Goal: Task Accomplishment & Management: Manage account settings

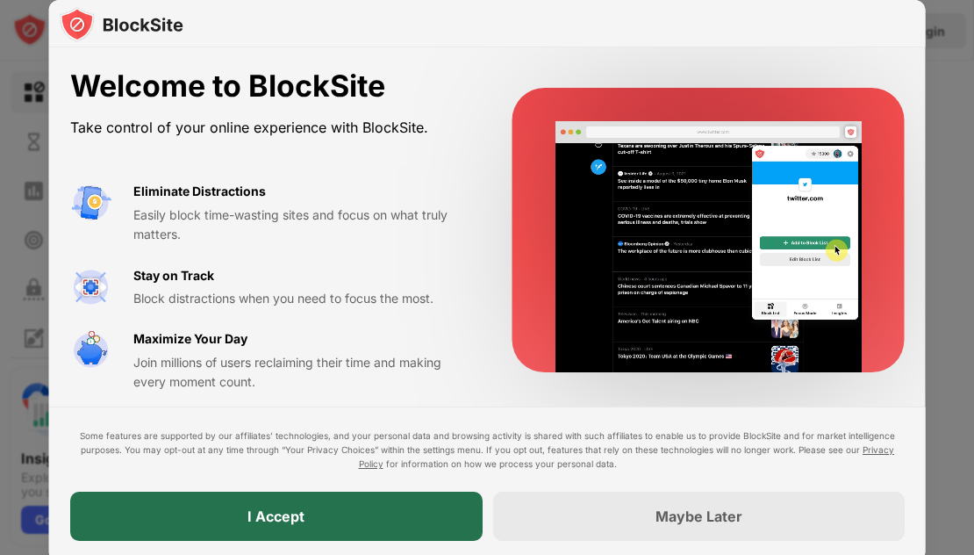
click at [367, 506] on div "I Accept" at bounding box center [276, 515] width 412 height 49
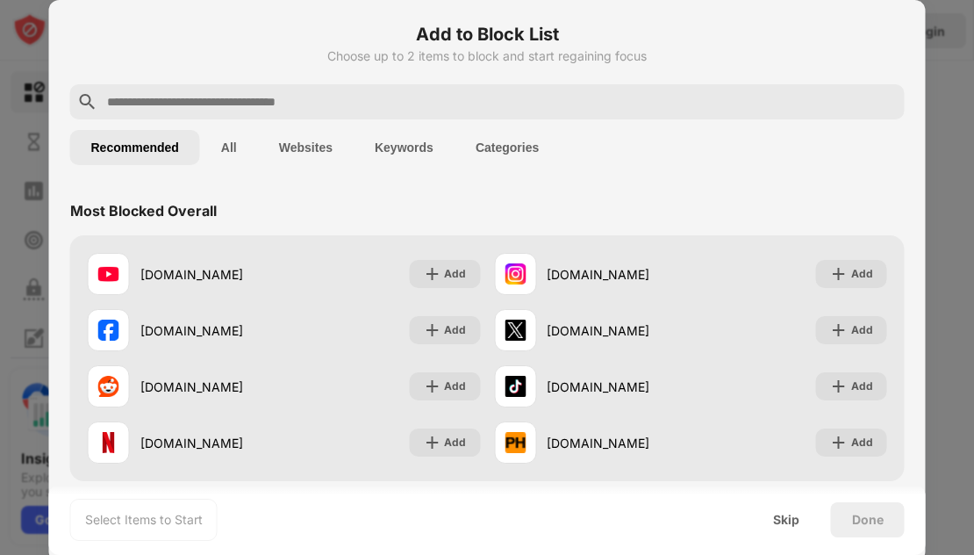
click at [268, 104] on input "text" at bounding box center [501, 101] width 792 height 21
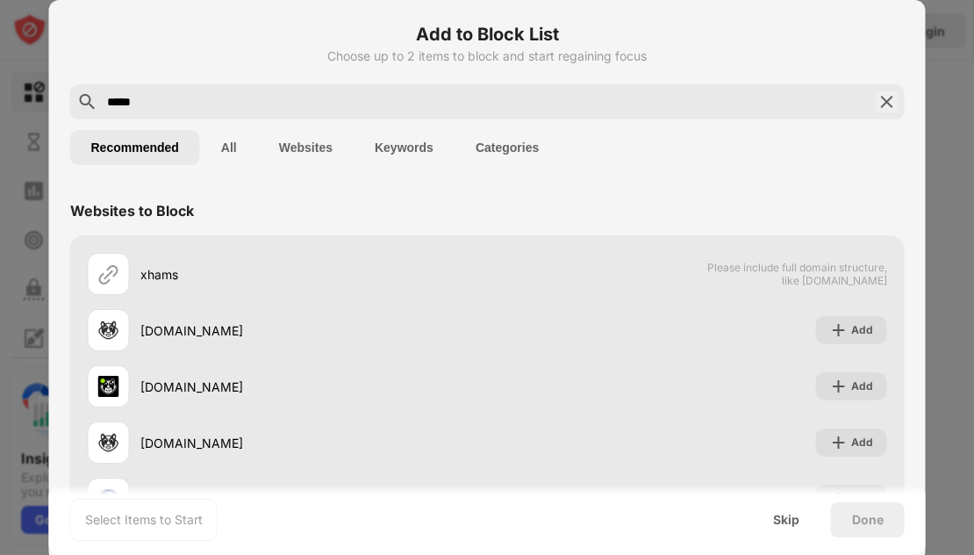
type input "*****"
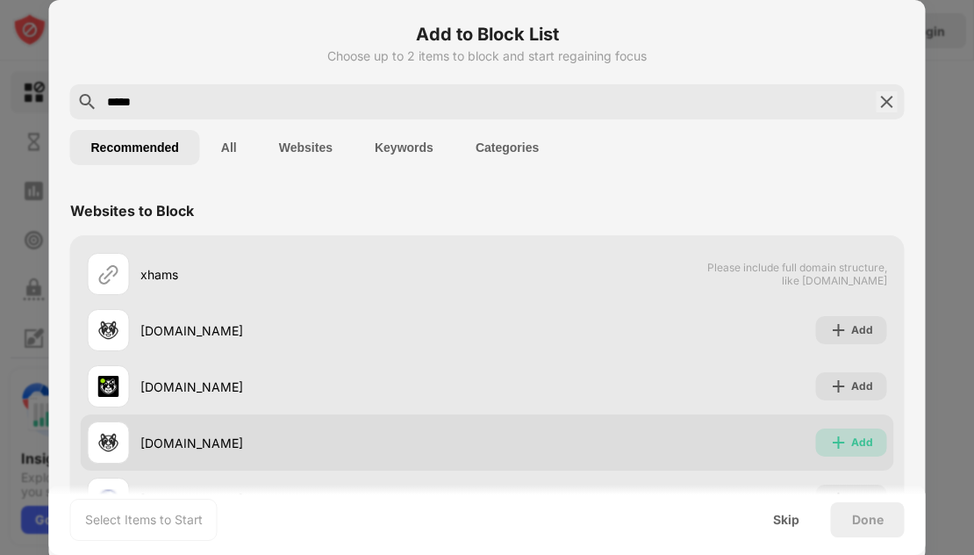
click at [851, 439] on div "Add" at bounding box center [862, 442] width 22 height 18
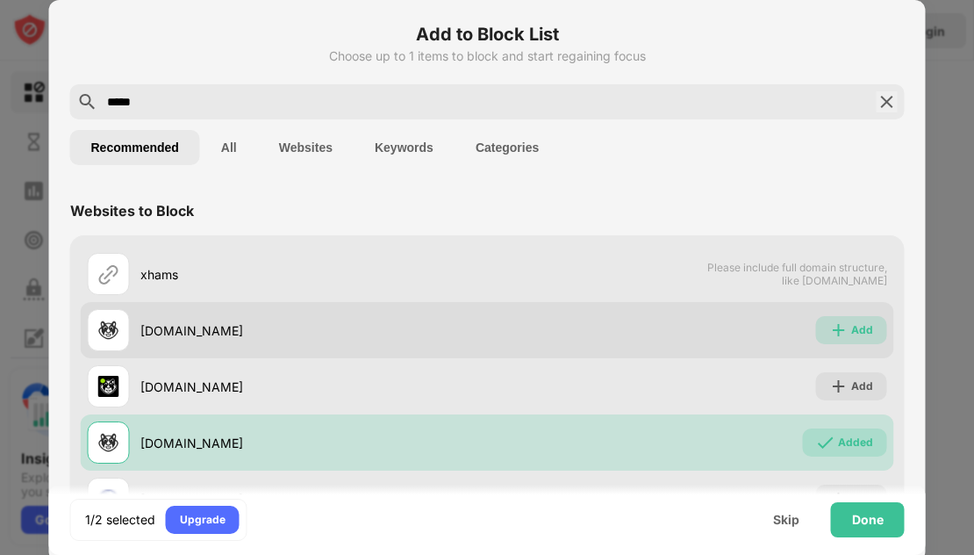
click at [830, 331] on img at bounding box center [839, 330] width 18 height 18
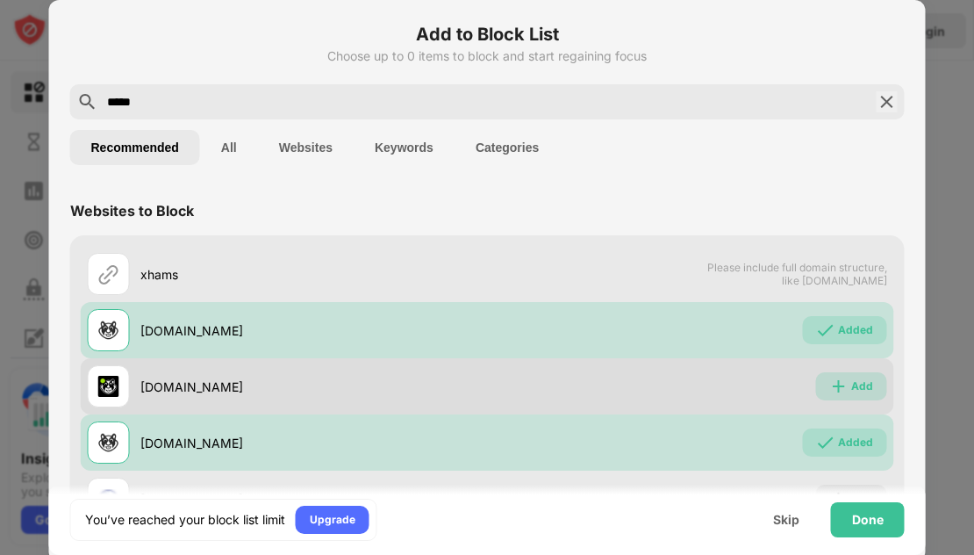
click at [835, 394] on div "Add" at bounding box center [851, 386] width 71 height 28
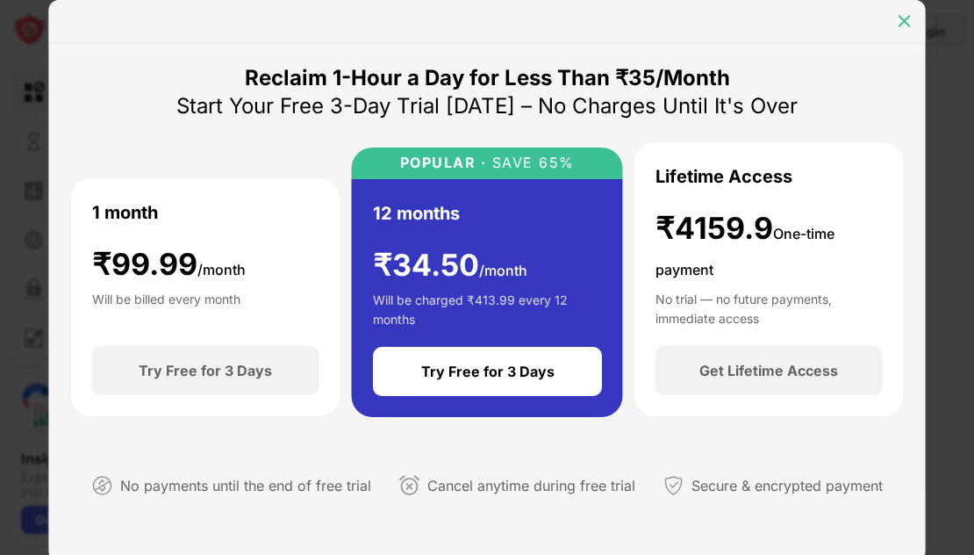
click at [909, 15] on img at bounding box center [905, 21] width 18 height 18
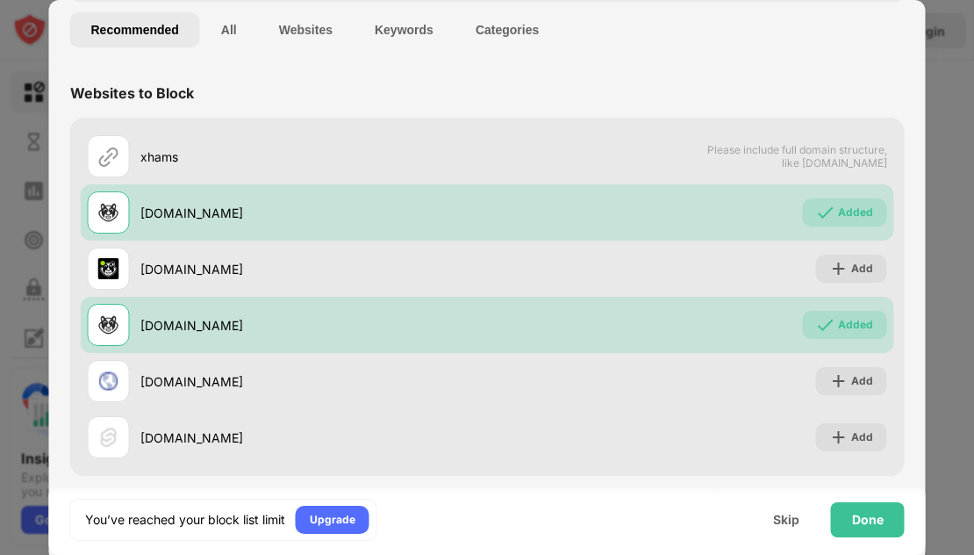
scroll to position [119, 0]
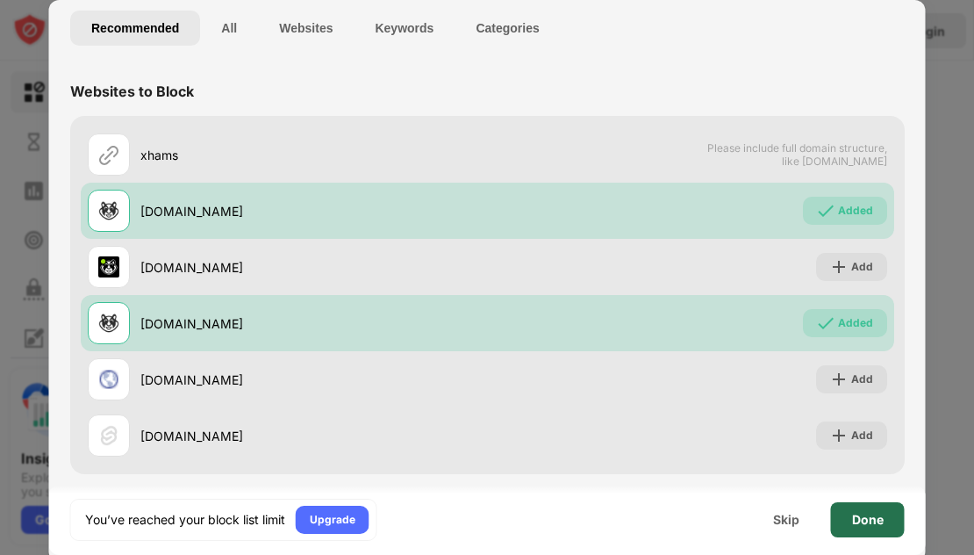
click at [865, 510] on div "Done" at bounding box center [868, 519] width 74 height 35
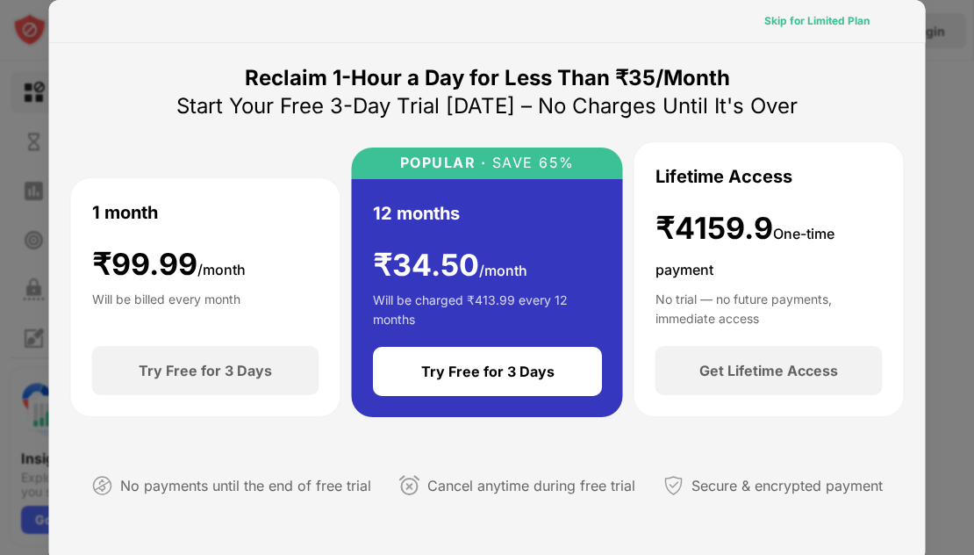
click at [798, 19] on div "Skip for Limited Plan" at bounding box center [816, 21] width 105 height 18
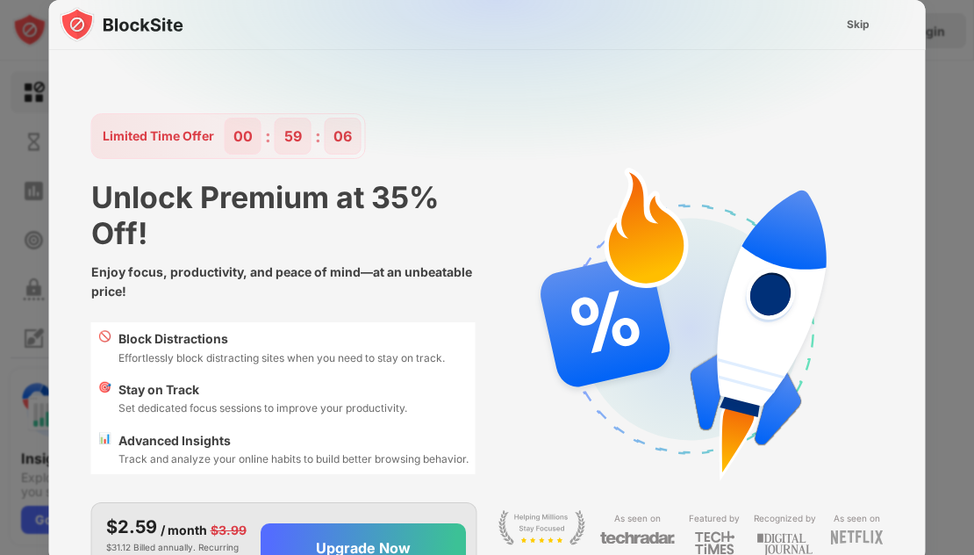
click at [816, 31] on img at bounding box center [498, 154] width 877 height 309
click at [847, 27] on div "Skip" at bounding box center [858, 25] width 23 height 18
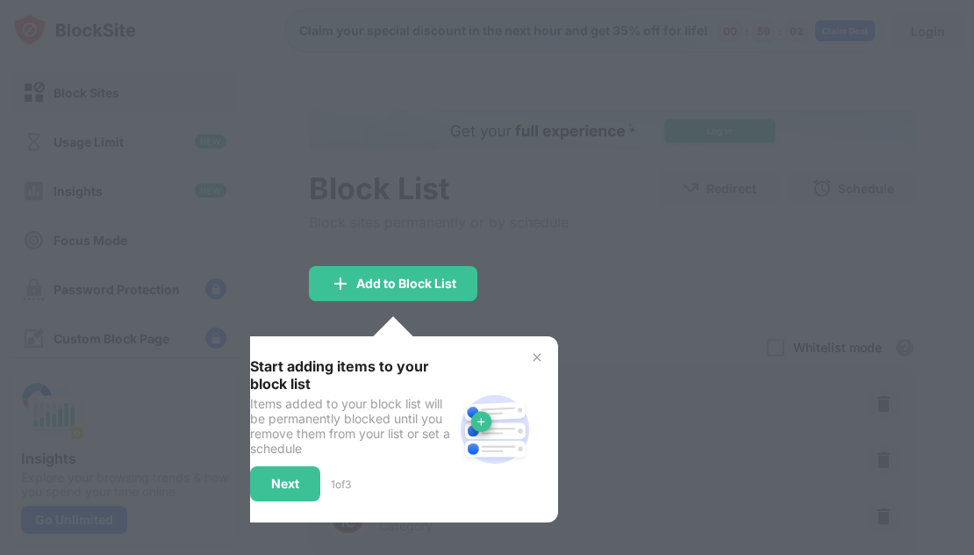
click at [543, 355] on img at bounding box center [537, 357] width 14 height 14
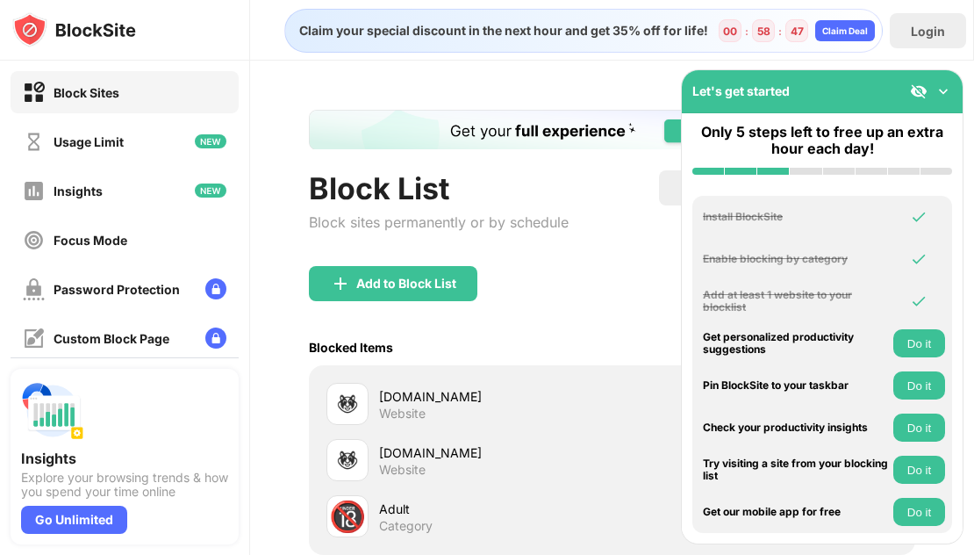
drag, startPoint x: 962, startPoint y: 366, endPoint x: 961, endPoint y: 395, distance: 29.0
click at [961, 395] on div "Install BlockSite Enable blocking by category Add at least 1 website to your bl…" at bounding box center [822, 364] width 281 height 358
drag, startPoint x: 961, startPoint y: 395, endPoint x: 966, endPoint y: 375, distance: 20.9
click at [966, 375] on div "Block Sites Usage Limit Insights Focus Mode Password Protection Custom Block Pa…" at bounding box center [487, 277] width 974 height 555
click at [605, 192] on div "Block List Block sites permanently or by schedule Redirect Choose a site to be …" at bounding box center [612, 218] width 607 height 96
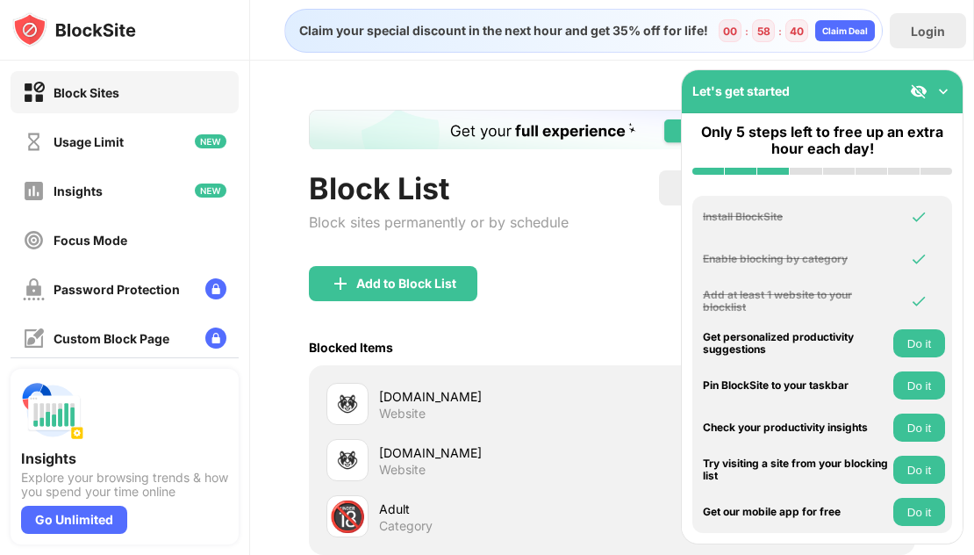
click at [945, 92] on img at bounding box center [943, 91] width 18 height 18
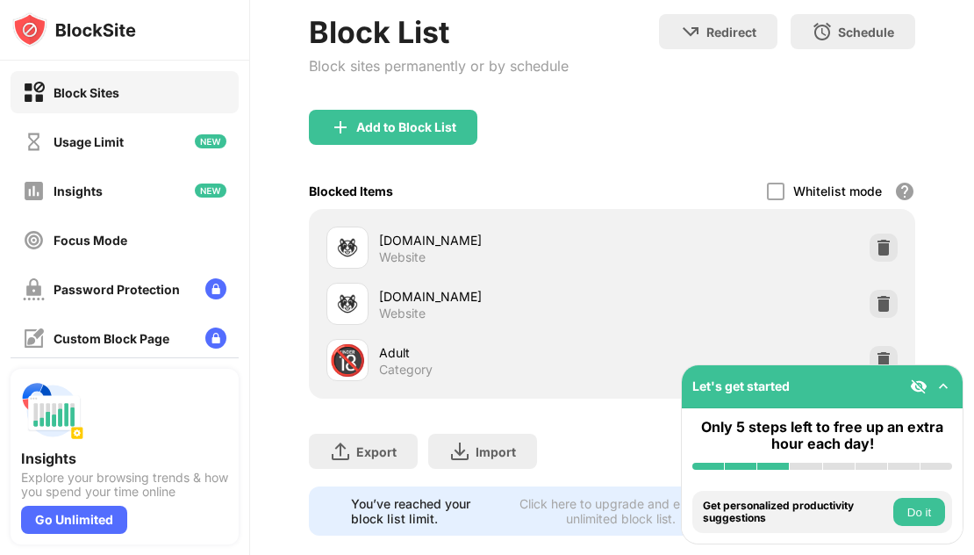
scroll to position [199, 0]
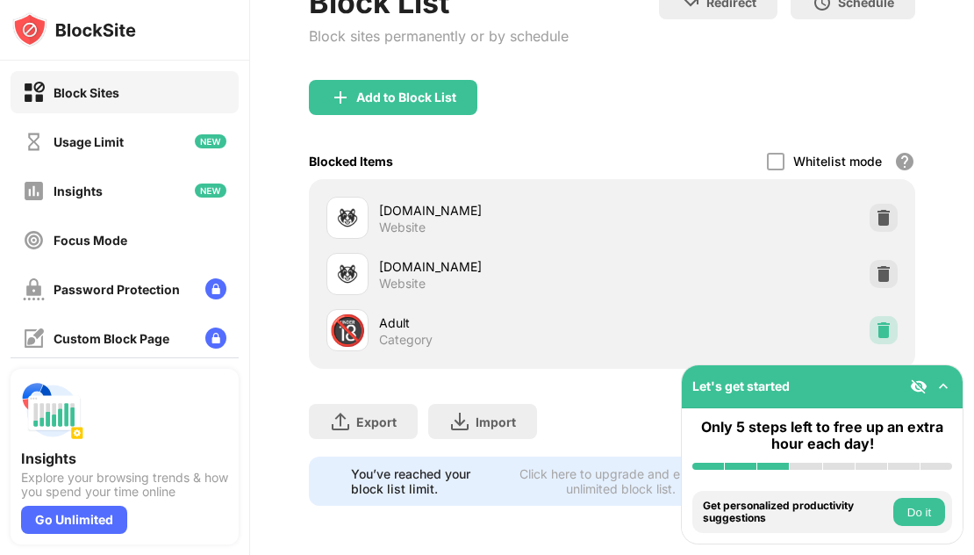
click at [875, 321] on img at bounding box center [884, 330] width 18 height 18
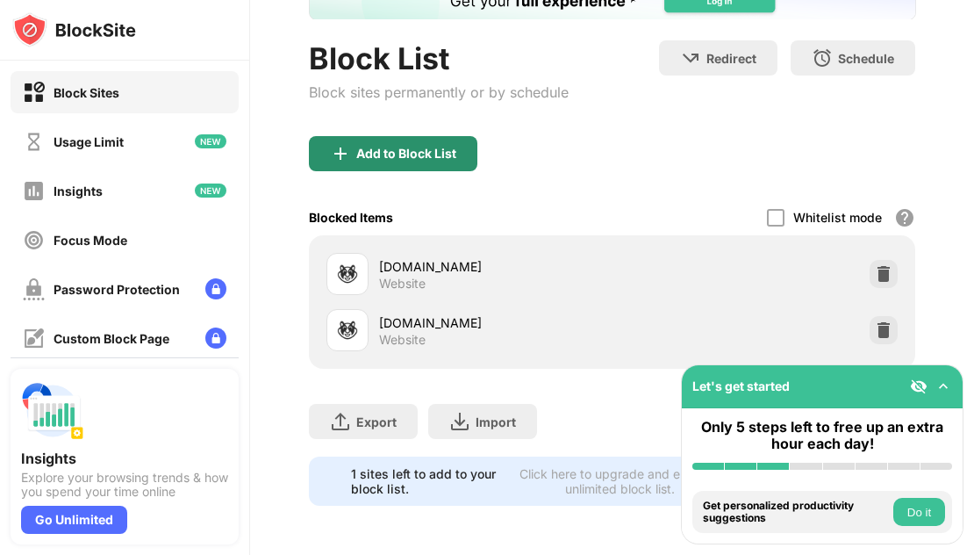
click at [442, 147] on div "Add to Block List" at bounding box center [406, 154] width 100 height 14
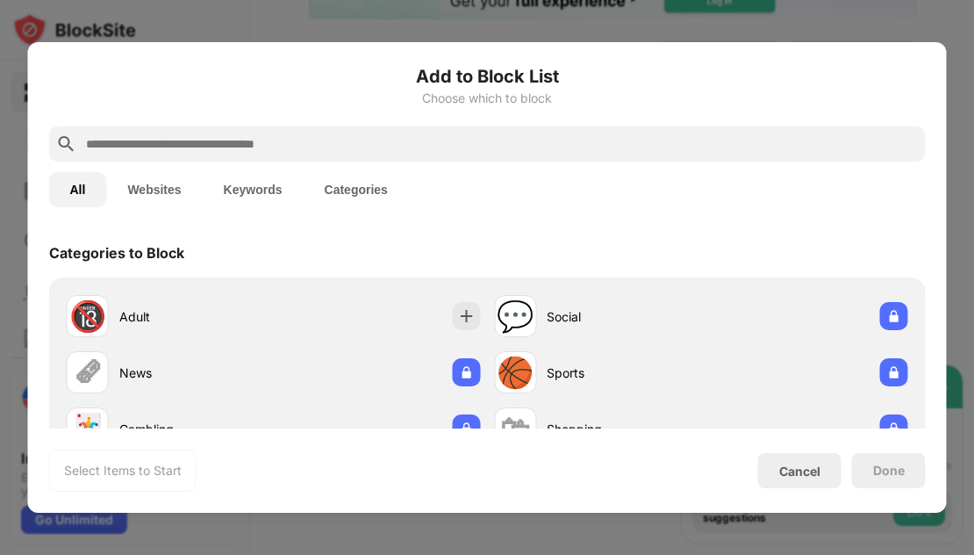
click at [397, 134] on input "text" at bounding box center [501, 143] width 834 height 21
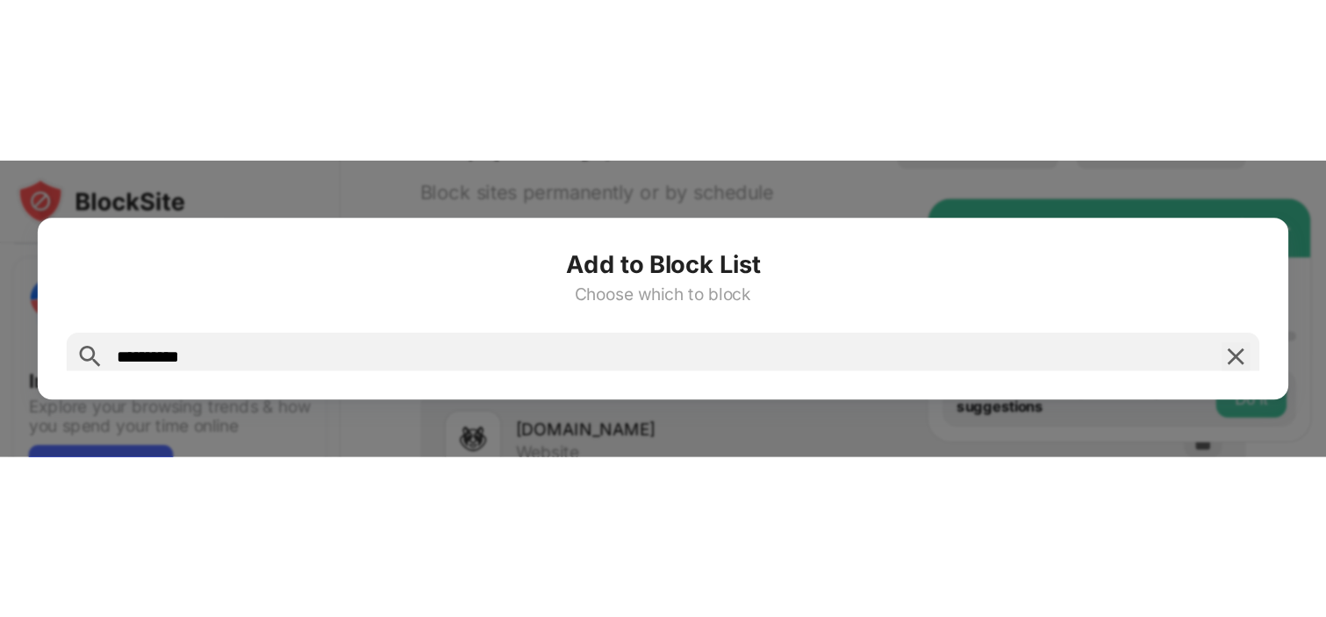
scroll to position [141, 0]
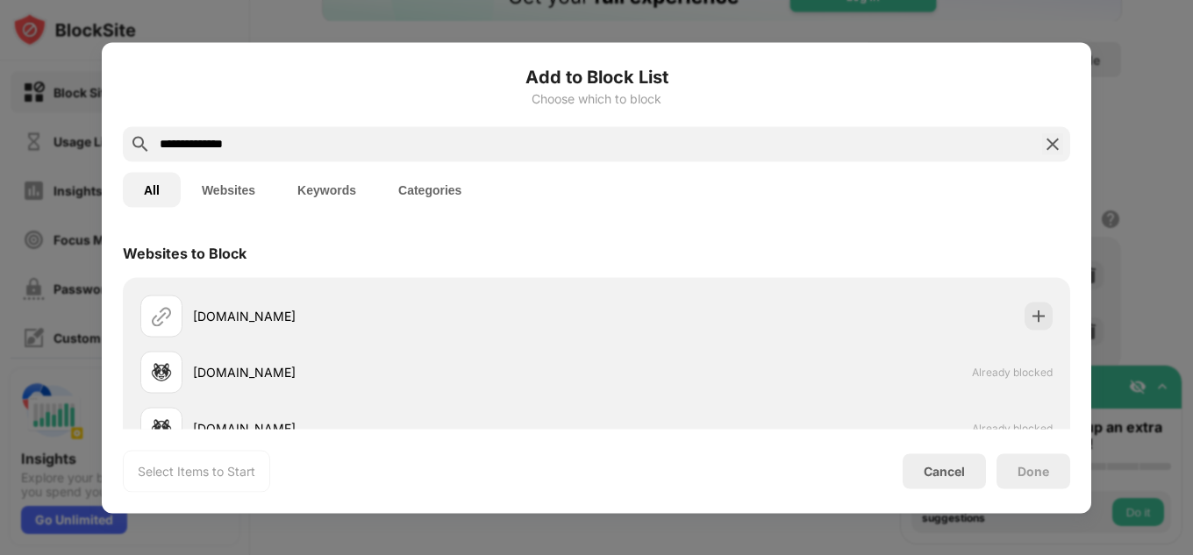
type input "**********"
drag, startPoint x: 1058, startPoint y: 275, endPoint x: 615, endPoint y: 268, distance: 443.2
click at [615, 268] on div "Websites to Block xhamster19.com xhamster.com Already blocked xhamster3.com Alr…" at bounding box center [597, 328] width 990 height 201
drag, startPoint x: 615, startPoint y: 268, endPoint x: 589, endPoint y: 497, distance: 230.5
click at [589, 497] on div "**********" at bounding box center [597, 277] width 990 height 471
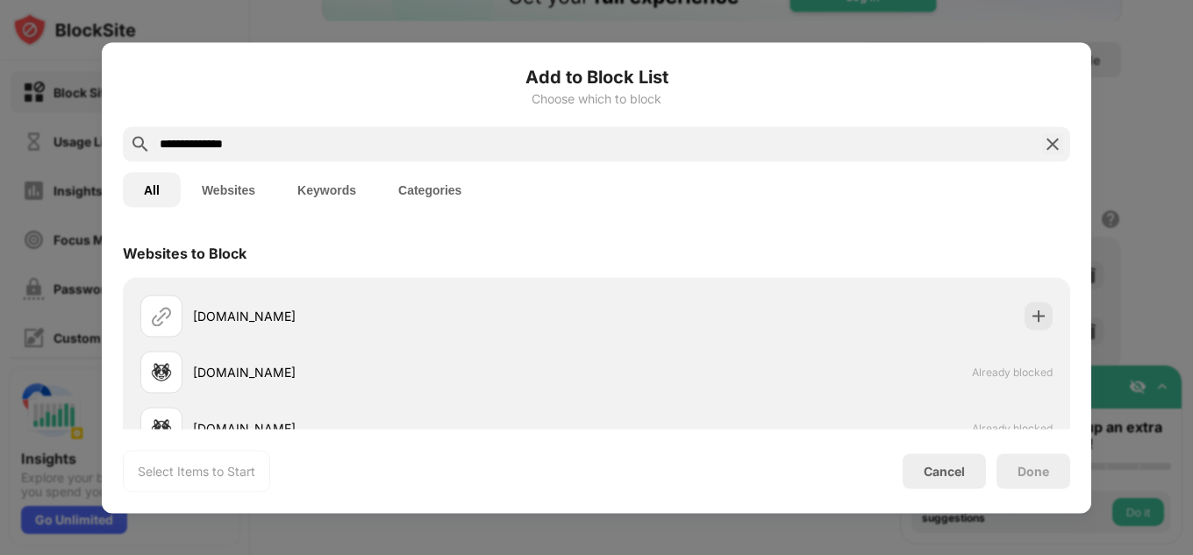
click at [247, 211] on div "All Websites Keywords Categories" at bounding box center [597, 189] width 948 height 56
click at [239, 197] on button "Websites" at bounding box center [229, 189] width 96 height 35
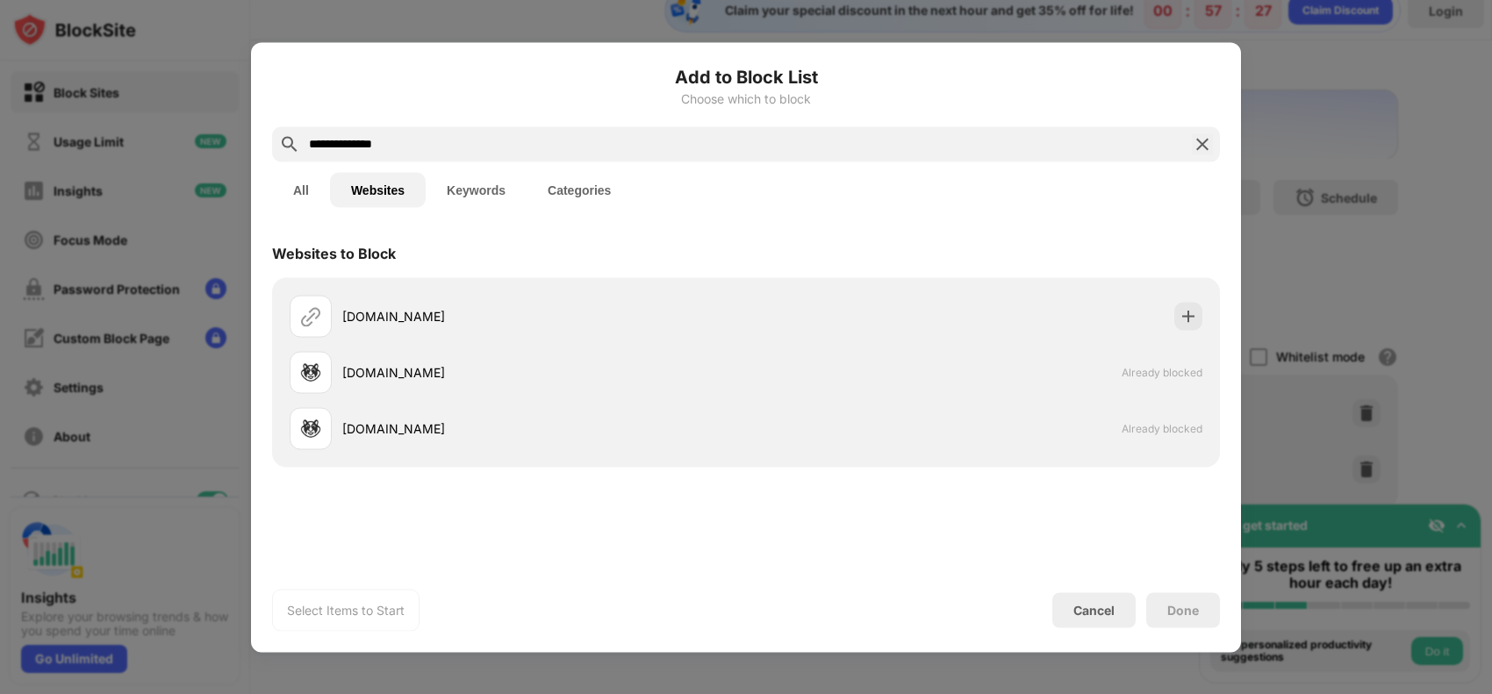
scroll to position [27, 0]
drag, startPoint x: 1089, startPoint y: 1, endPoint x: 748, endPoint y: 257, distance: 426.1
click at [748, 257] on div "Websites to Block" at bounding box center [746, 252] width 948 height 49
click at [479, 183] on button "Keywords" at bounding box center [476, 189] width 101 height 35
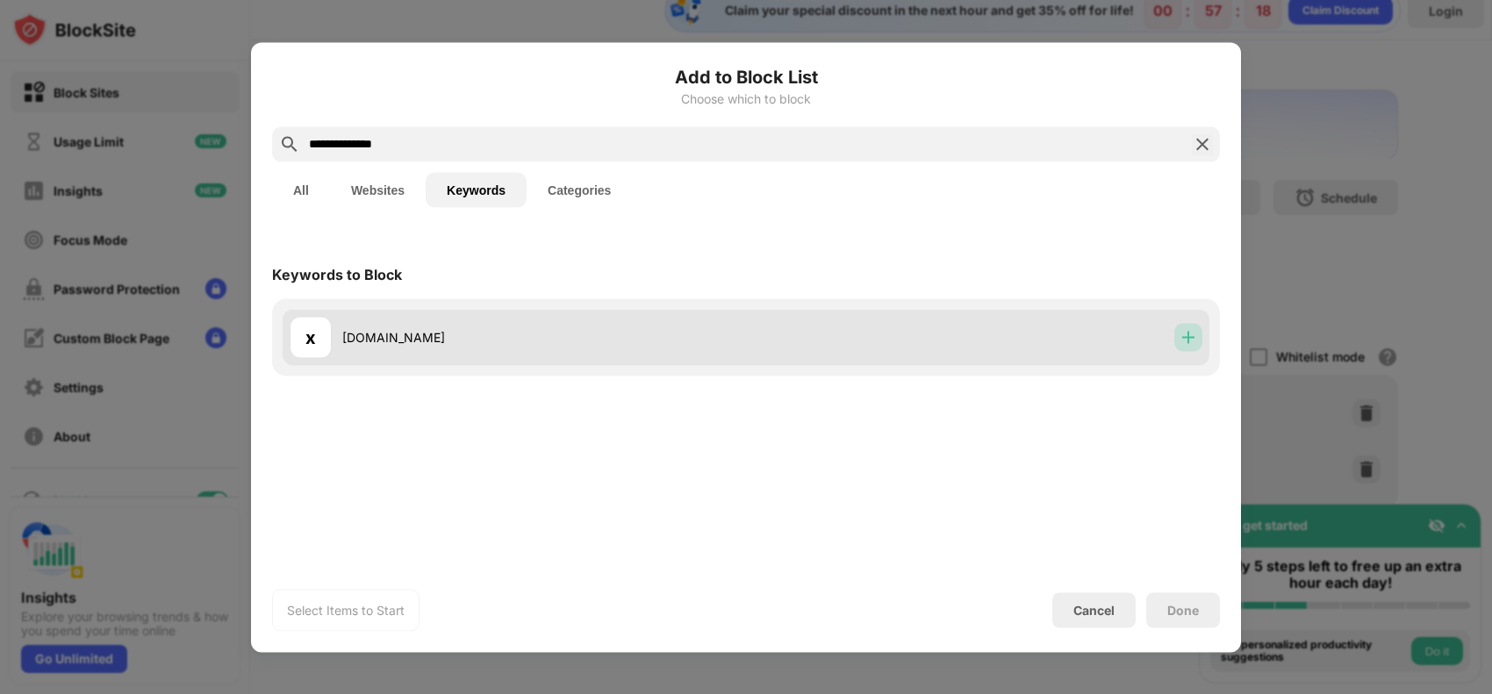
click at [973, 338] on img at bounding box center [1188, 337] width 18 height 18
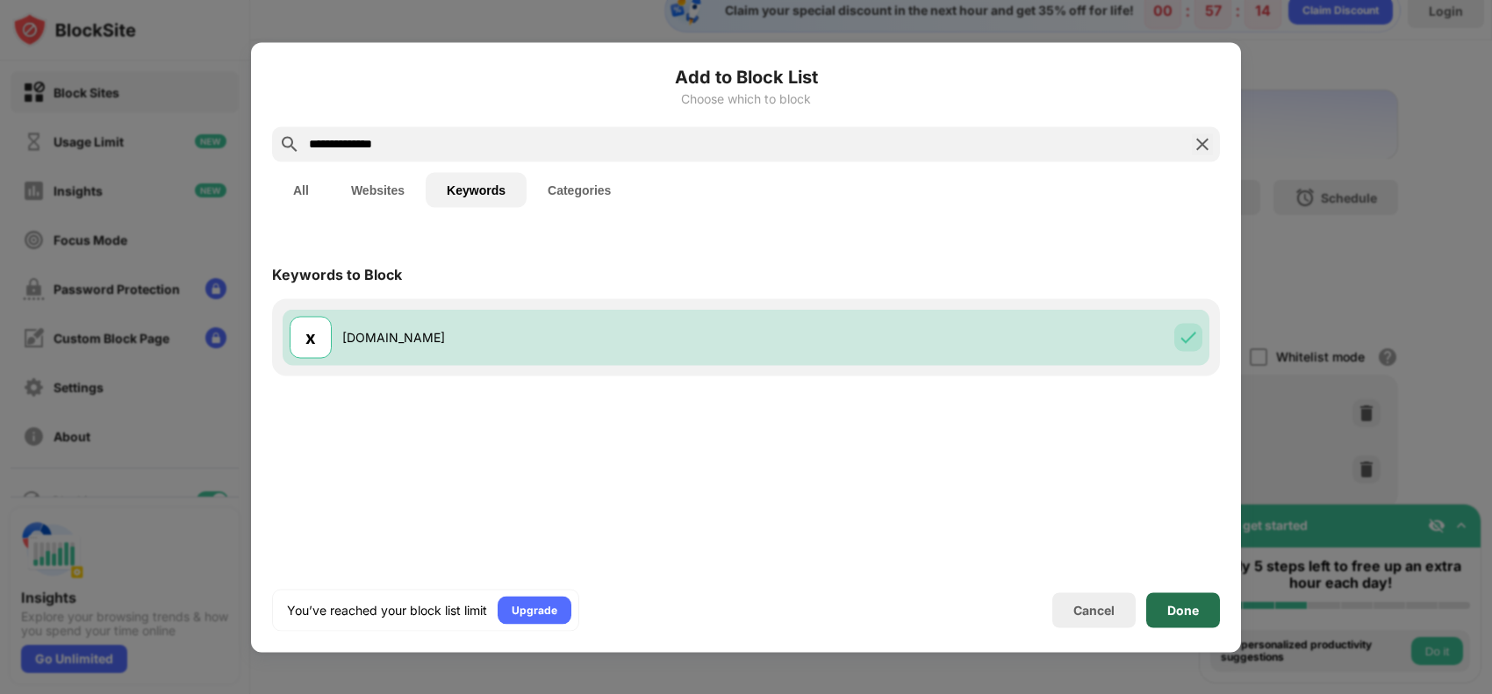
click at [973, 554] on div "Done" at bounding box center [1183, 610] width 32 height 14
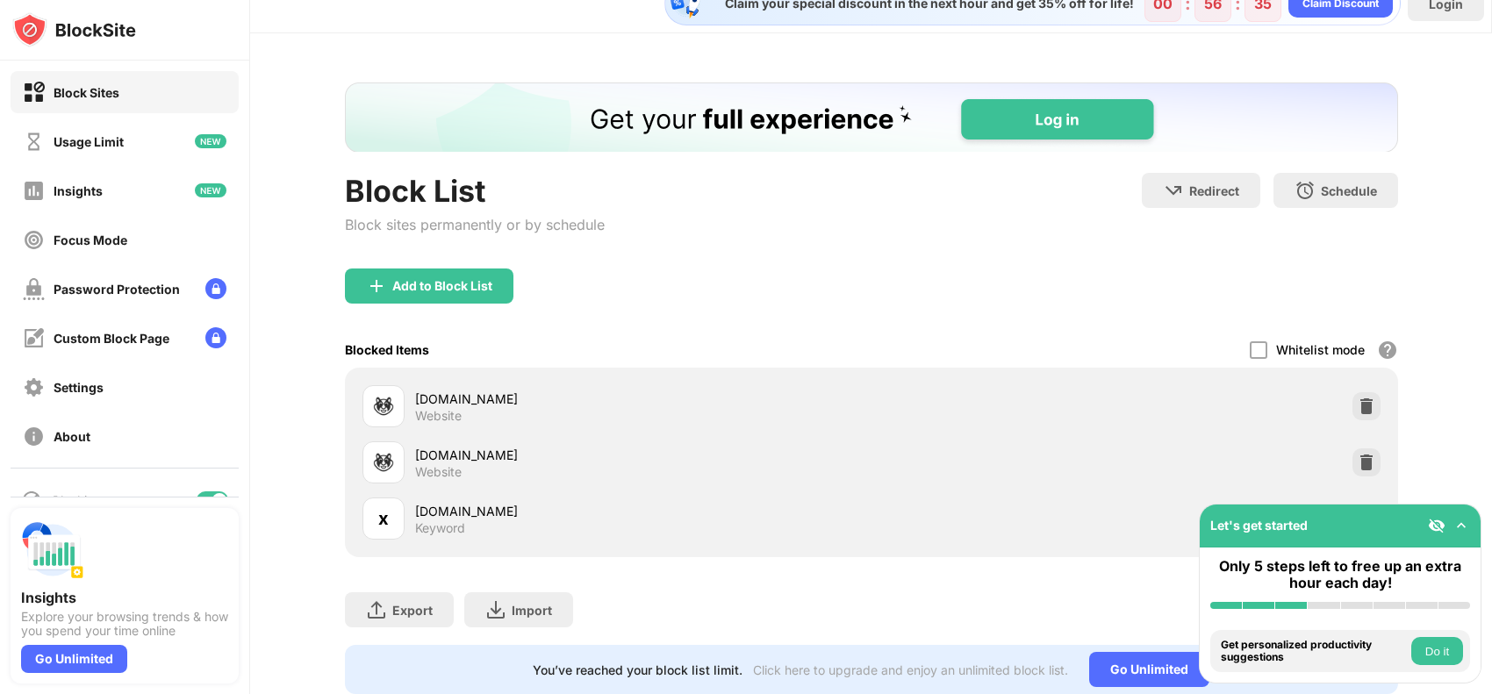
scroll to position [92, 0]
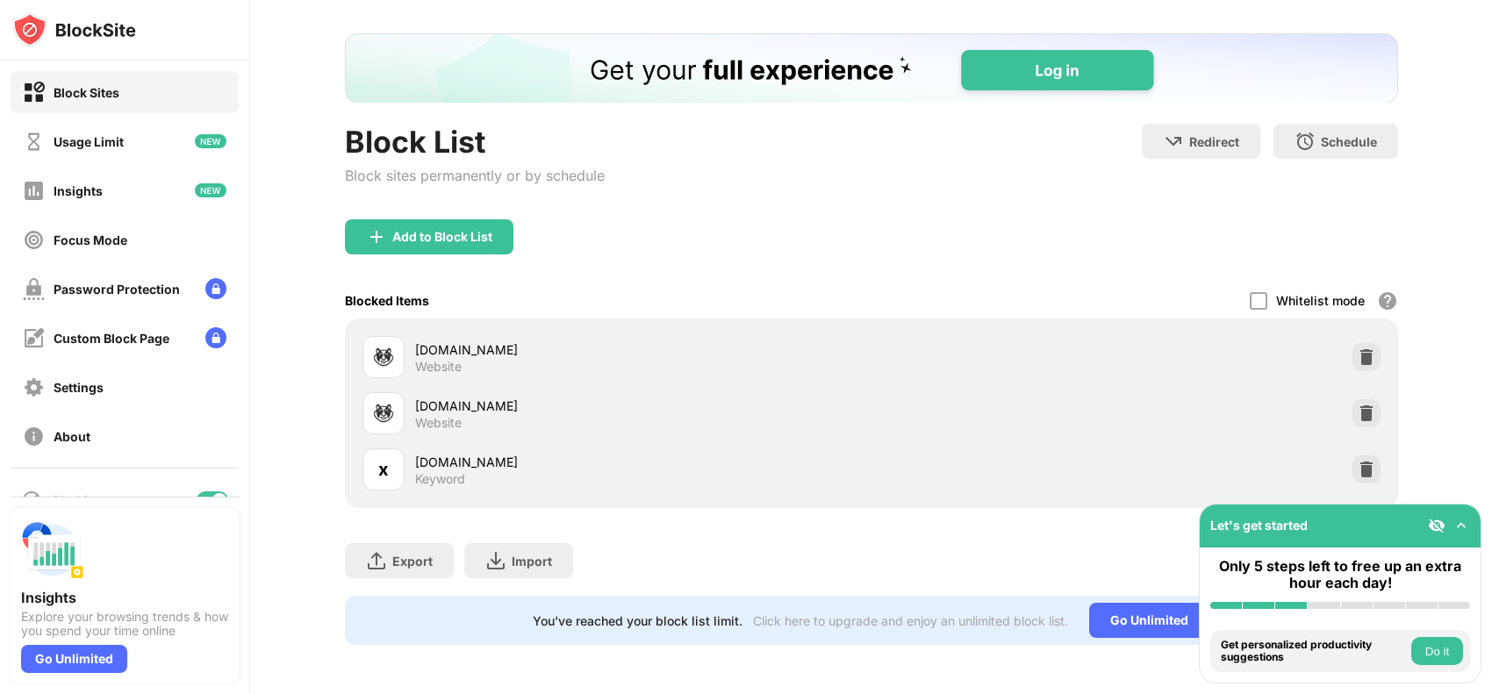
click at [440, 453] on div "xhamster19.com" at bounding box center [643, 462] width 456 height 18
click at [973, 461] on img at bounding box center [1366, 470] width 18 height 18
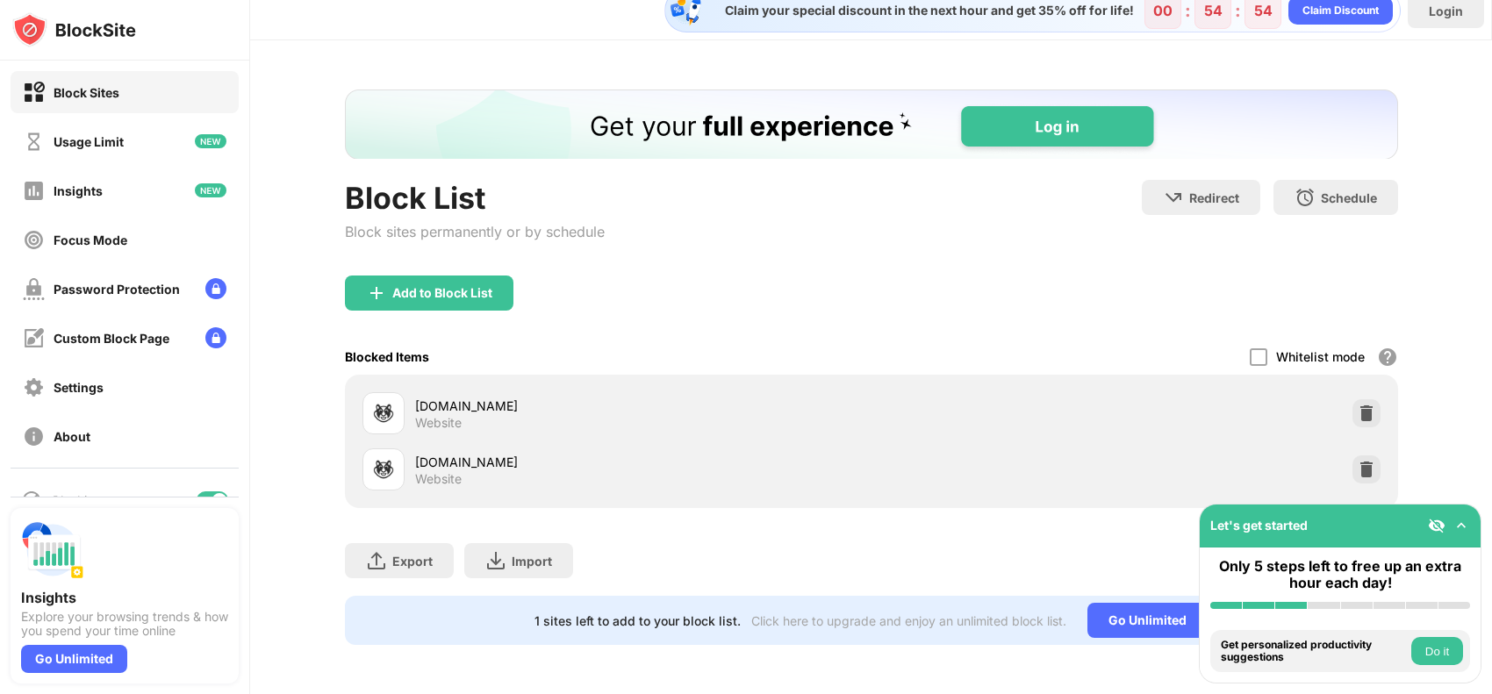
scroll to position [36, 0]
click at [435, 276] on div "Add to Block List" at bounding box center [429, 293] width 168 height 35
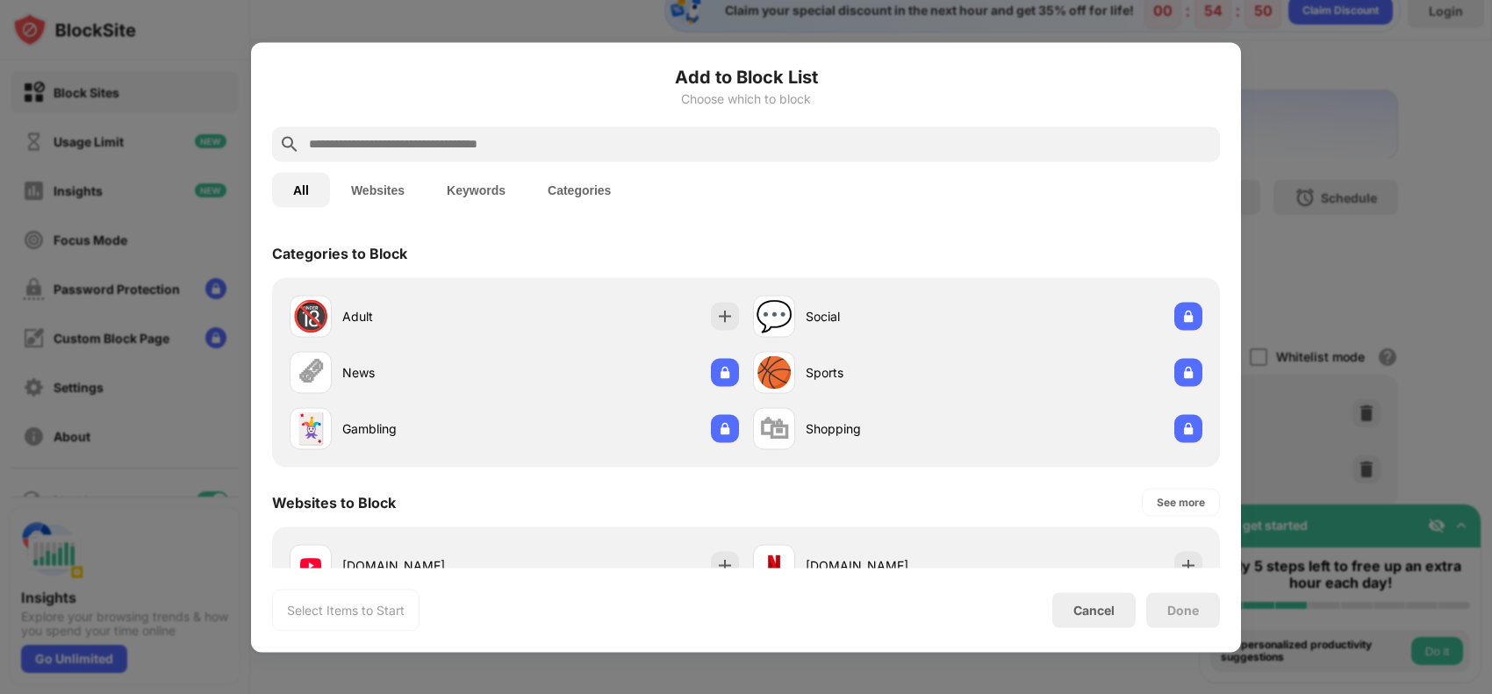
click at [526, 139] on input "text" at bounding box center [760, 143] width 906 height 21
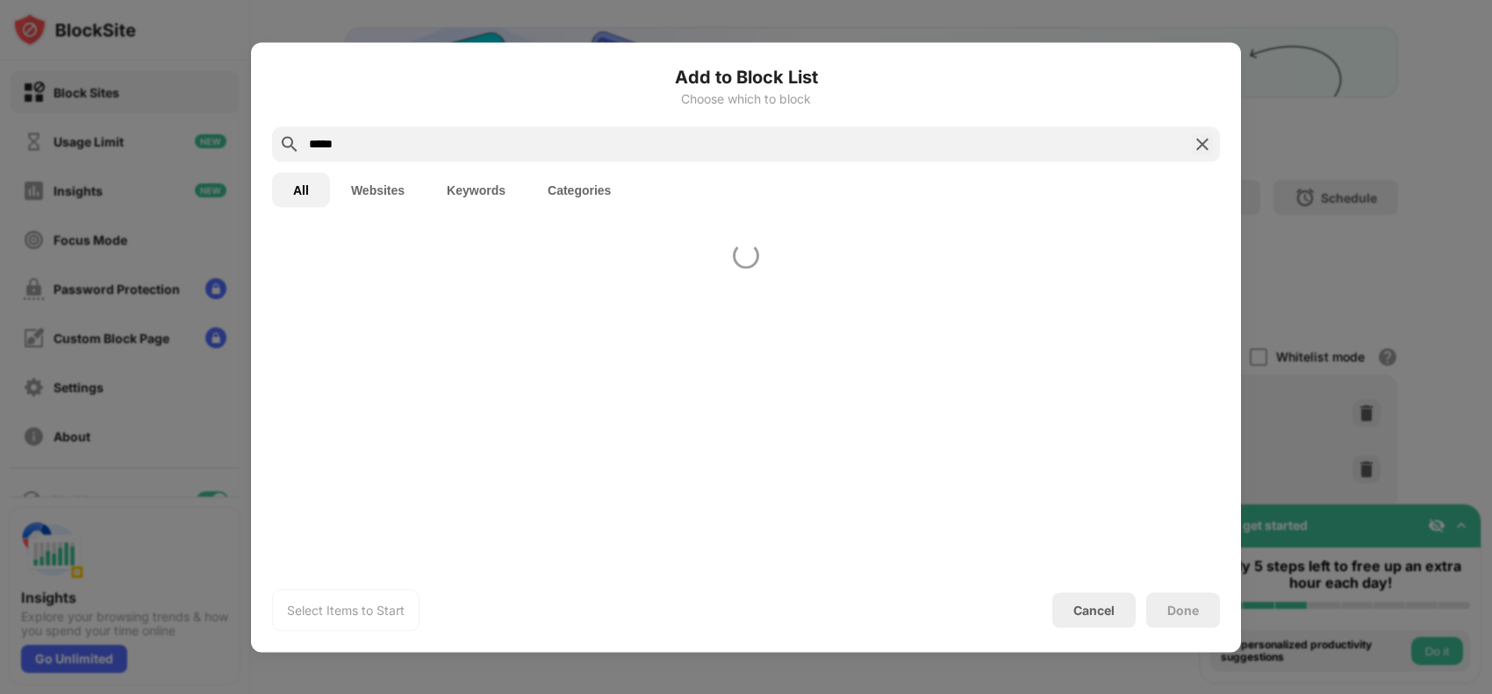
scroll to position [36, 0]
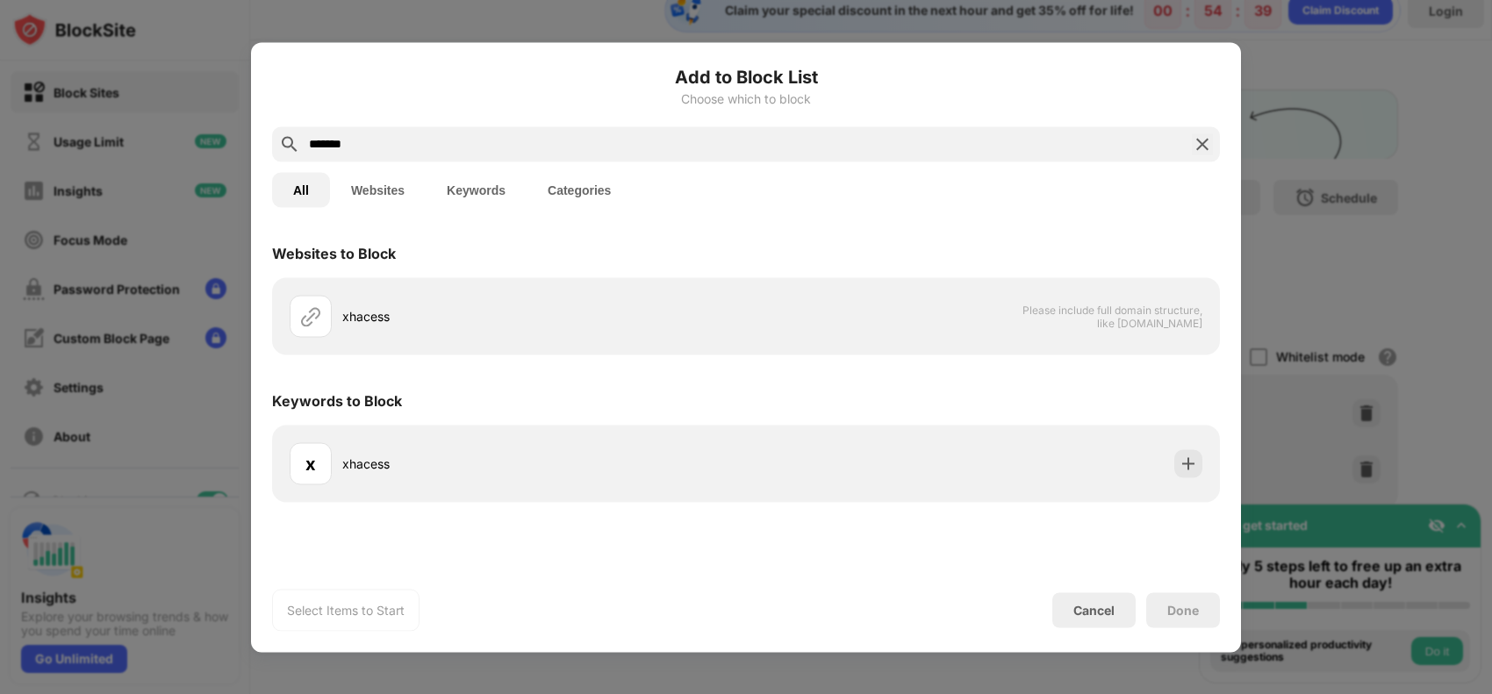
click at [408, 189] on button "Websites" at bounding box center [378, 189] width 96 height 35
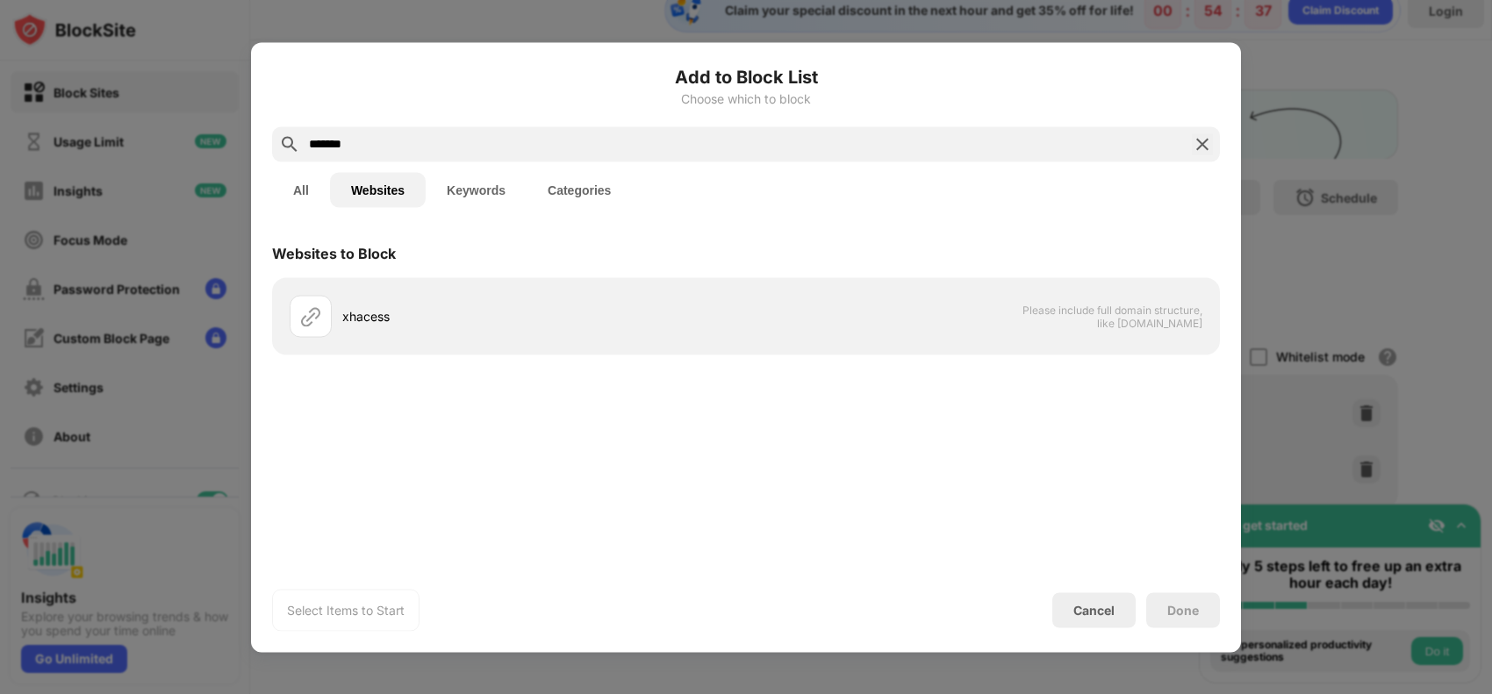
click at [333, 142] on input "*******" at bounding box center [745, 143] width 877 height 21
click at [503, 228] on div "Websites to Block" at bounding box center [746, 252] width 948 height 49
click at [393, 152] on input "********" at bounding box center [745, 143] width 877 height 21
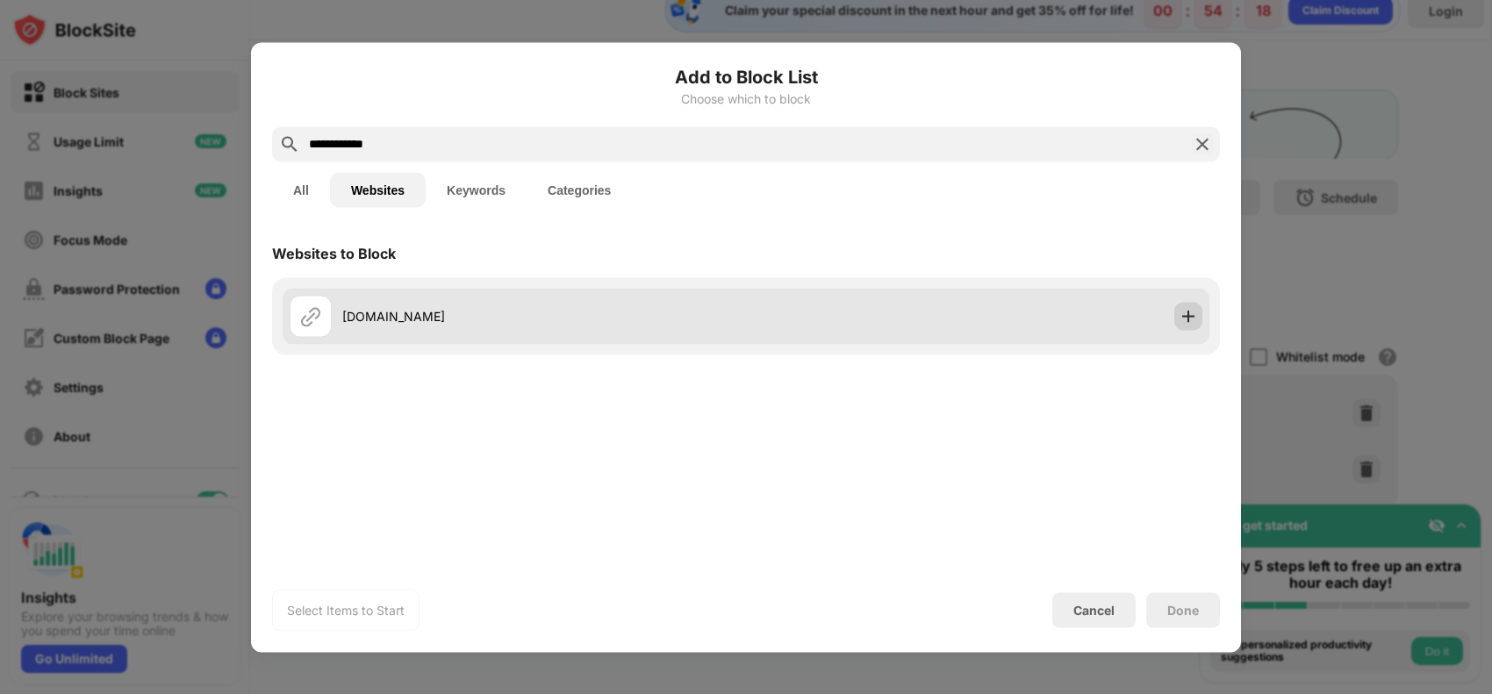
type input "**********"
click at [973, 317] on img at bounding box center [1188, 316] width 18 height 18
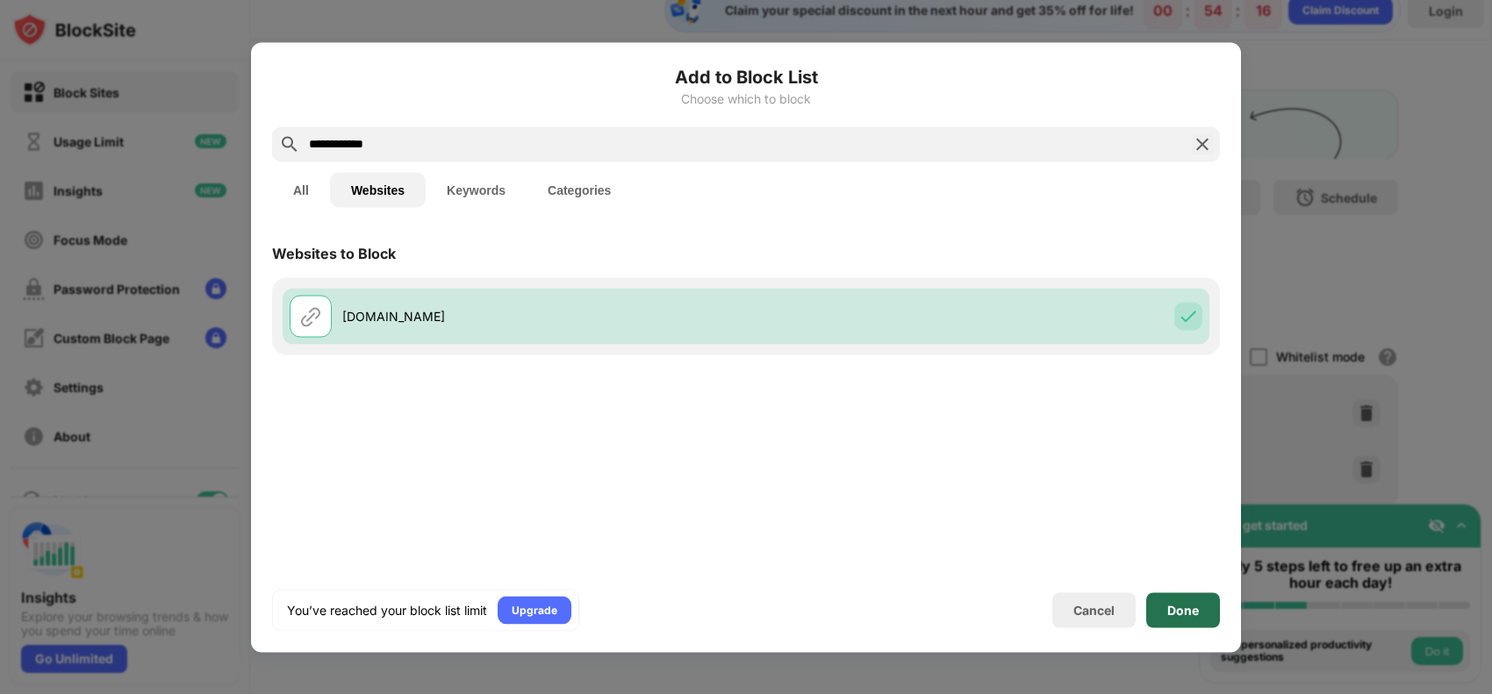
click at [973, 554] on div "Done" at bounding box center [1183, 609] width 74 height 35
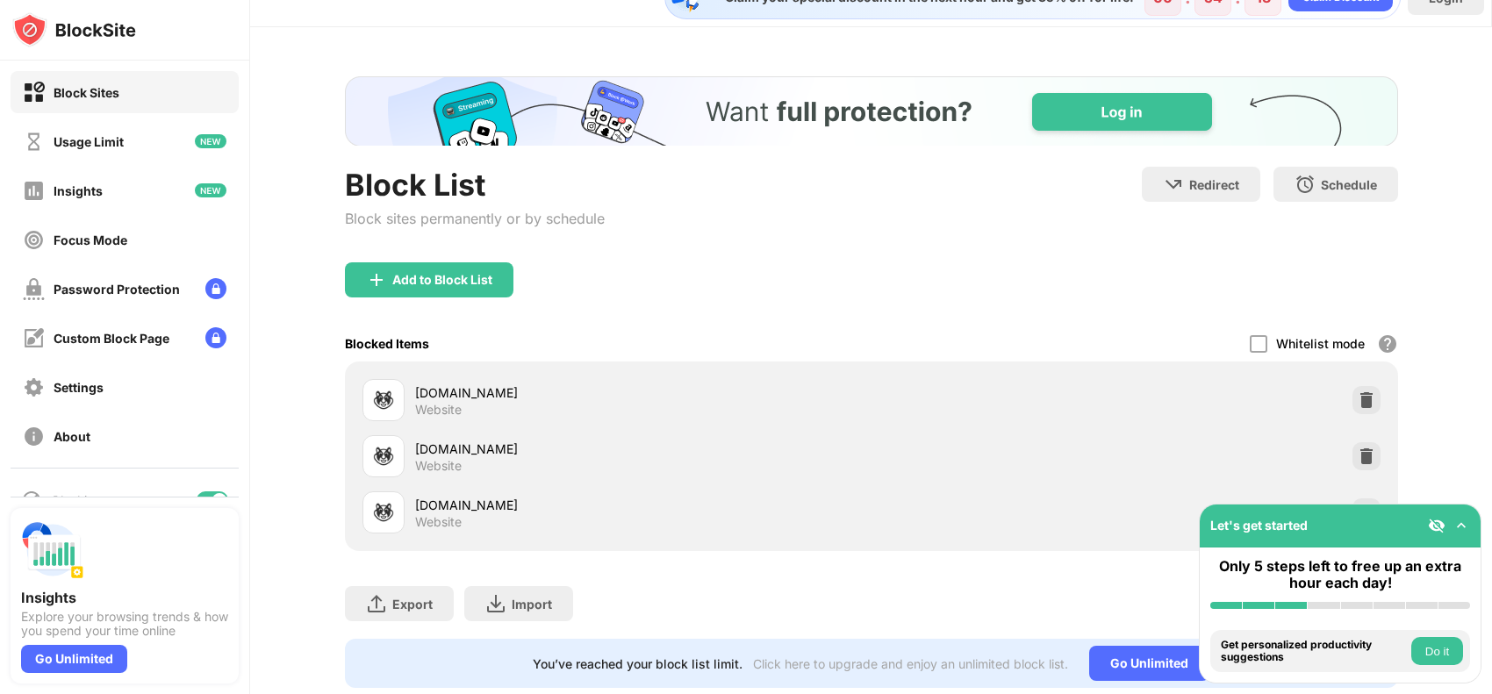
scroll to position [0, 0]
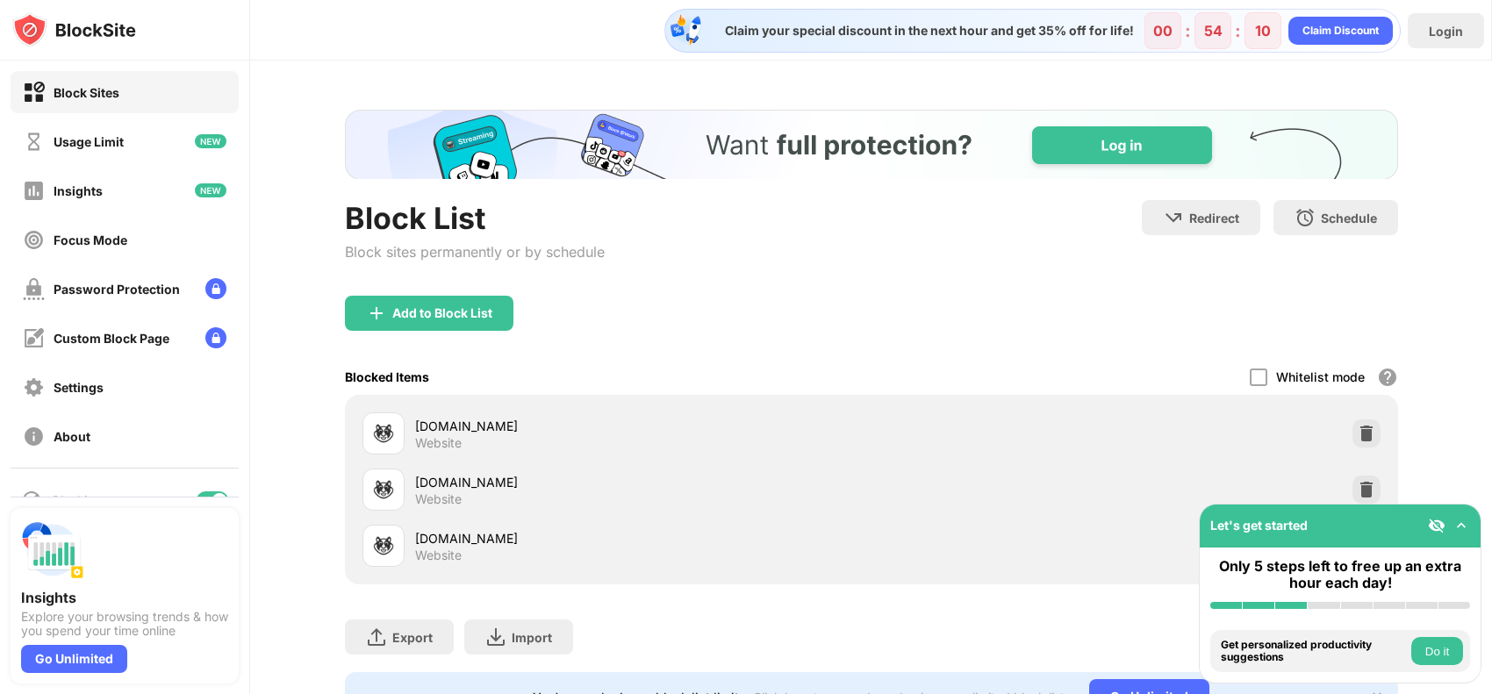
click at [973, 136] on img "Banner Message" at bounding box center [870, 145] width 1053 height 70
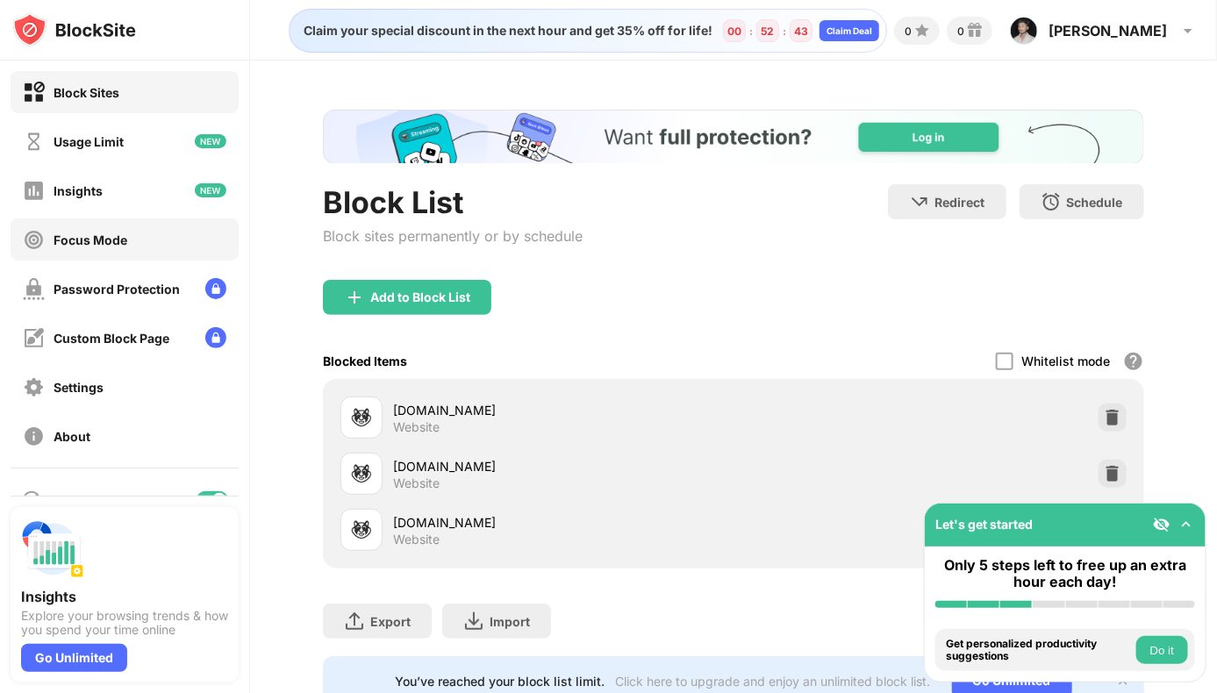
click at [125, 247] on div "Focus Mode" at bounding box center [75, 240] width 104 height 22
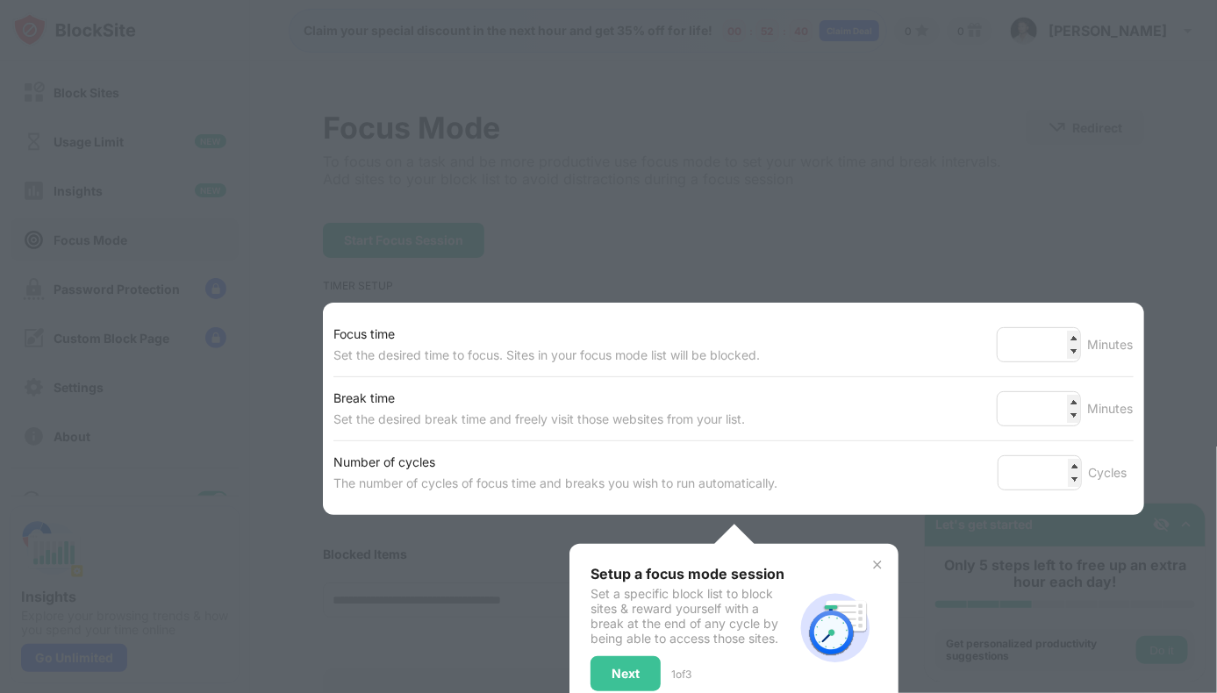
click at [744, 253] on div at bounding box center [608, 346] width 1217 height 693
click at [607, 554] on div "Setup a focus mode session Set a specific block list to block sites & reward yo…" at bounding box center [692, 628] width 203 height 126
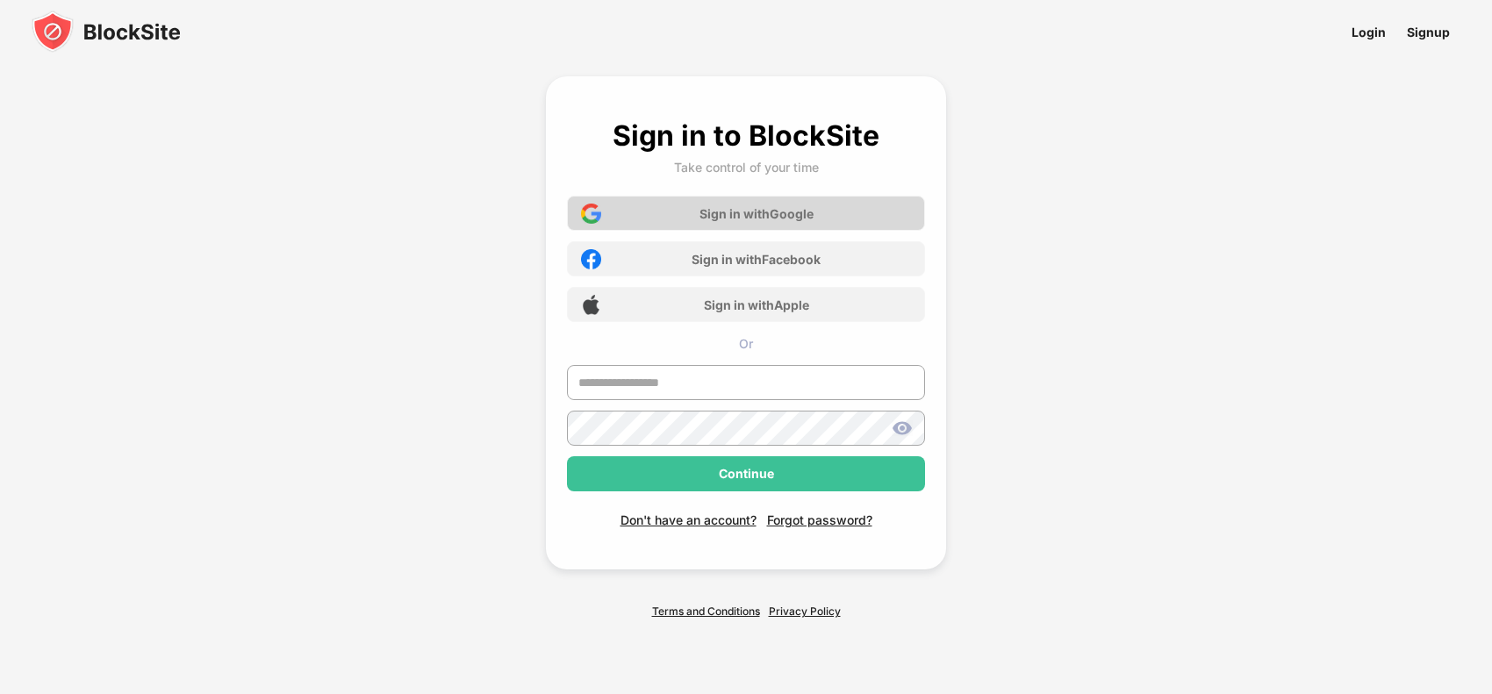
click at [777, 203] on div "Sign in with Google" at bounding box center [746, 213] width 358 height 35
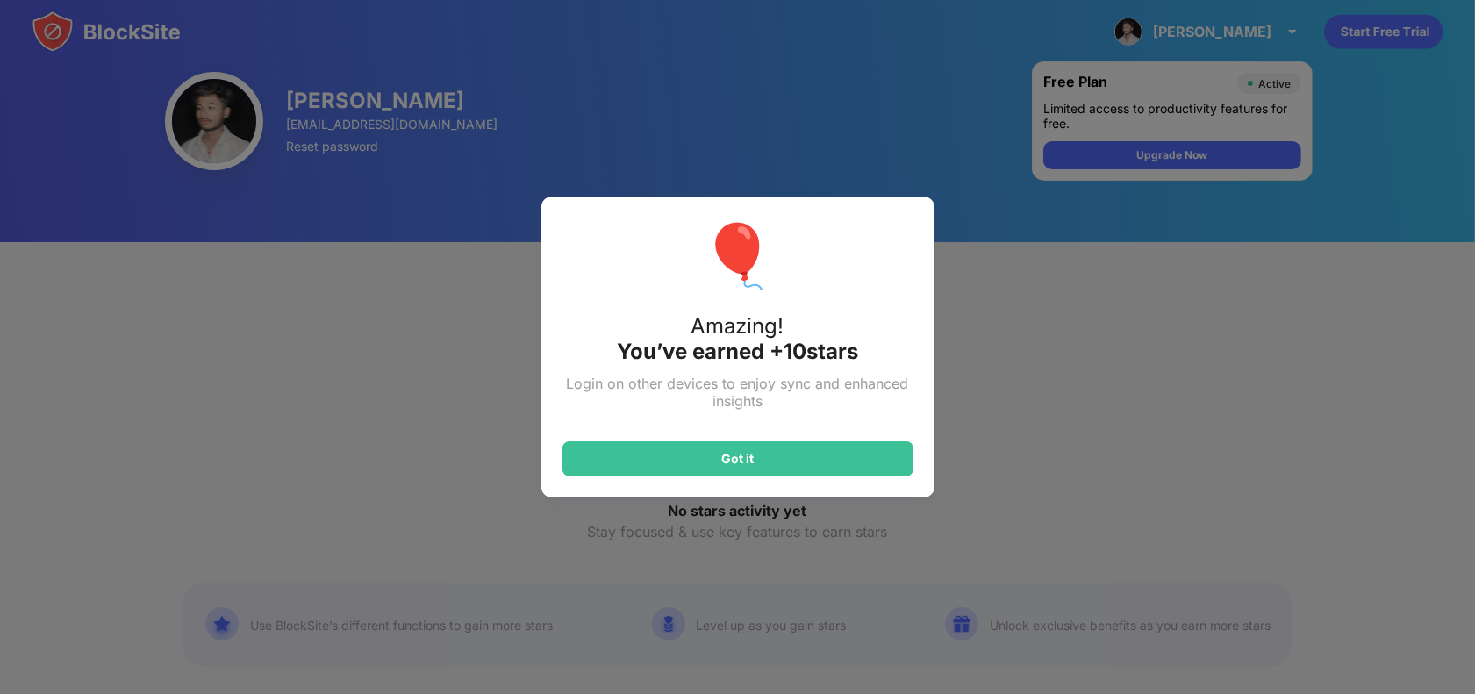
click at [857, 428] on div "🎈 Amazing! You’ve earned + 10 stars Login on other devices to enjoy sync and en…" at bounding box center [737, 347] width 393 height 301
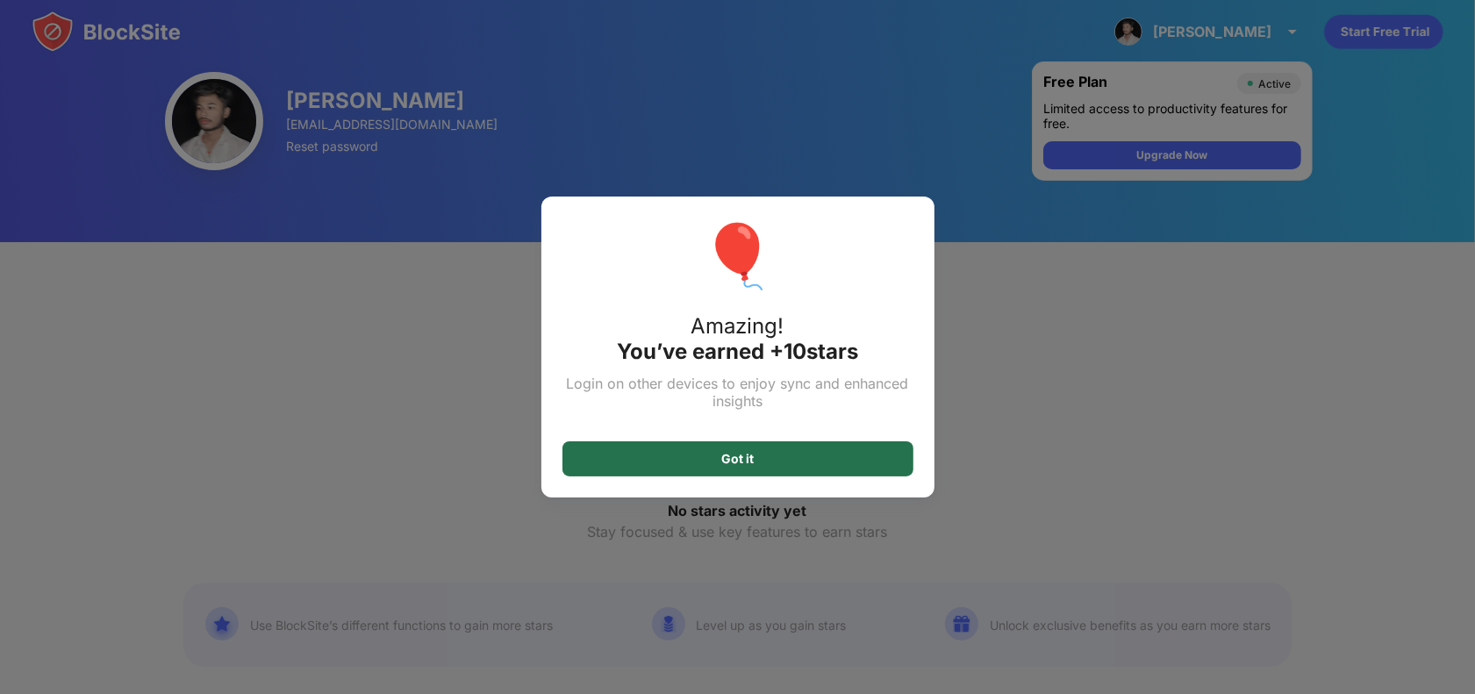
click at [784, 446] on div "Got it" at bounding box center [737, 458] width 351 height 35
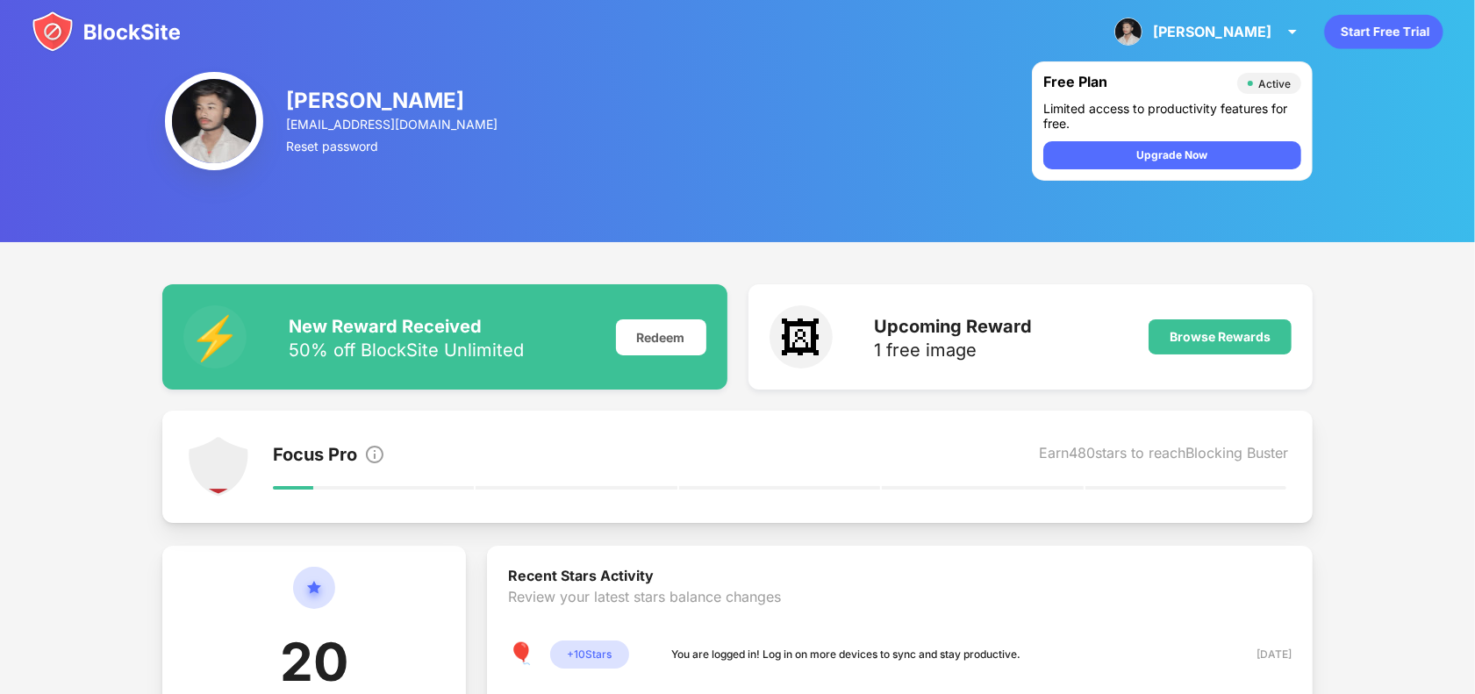
click at [459, 89] on div "[PERSON_NAME] [EMAIL_ADDRESS][DOMAIN_NAME] Reset password Free Plan Active Limi…" at bounding box center [737, 121] width 1475 height 242
click at [1301, 22] on img at bounding box center [1292, 31] width 21 height 21
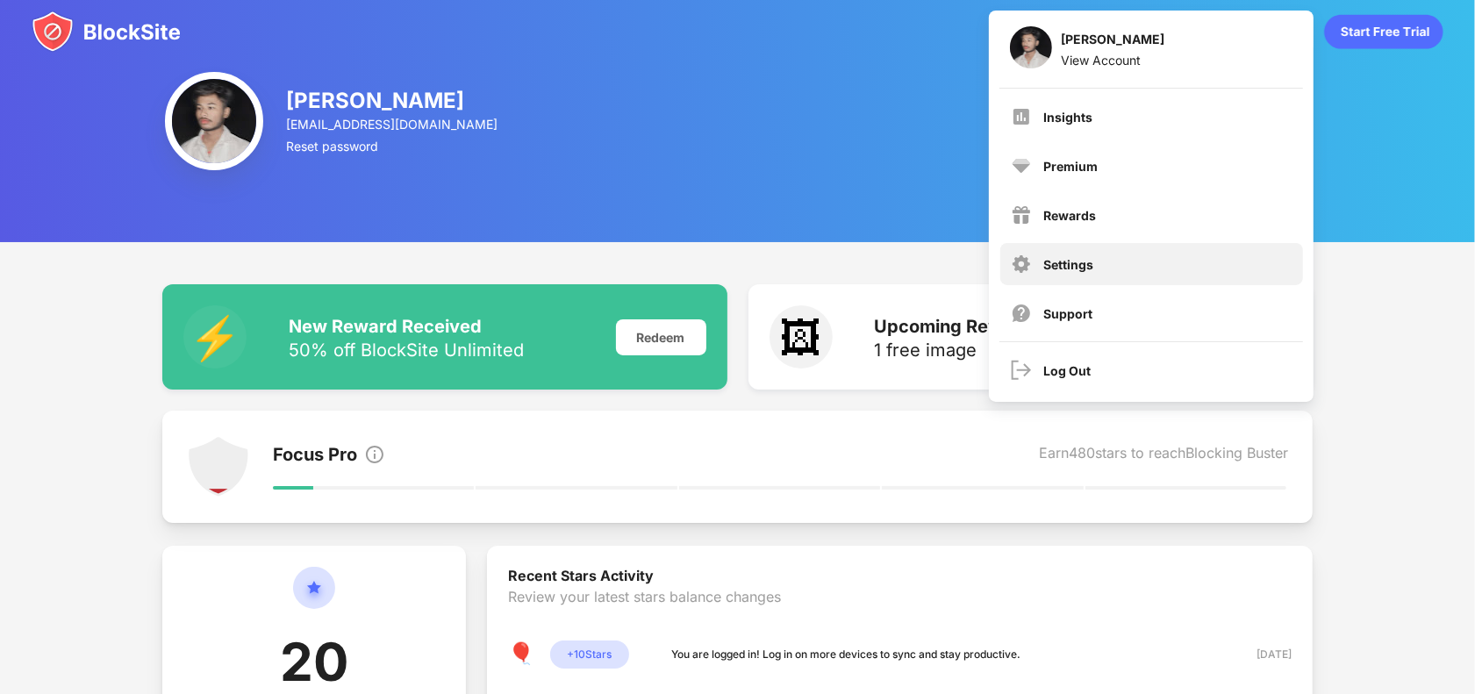
drag, startPoint x: 1099, startPoint y: 285, endPoint x: 1066, endPoint y: 250, distance: 47.8
click at [1066, 250] on div "Insights Premium Rewards Settings Support" at bounding box center [1152, 215] width 324 height 253
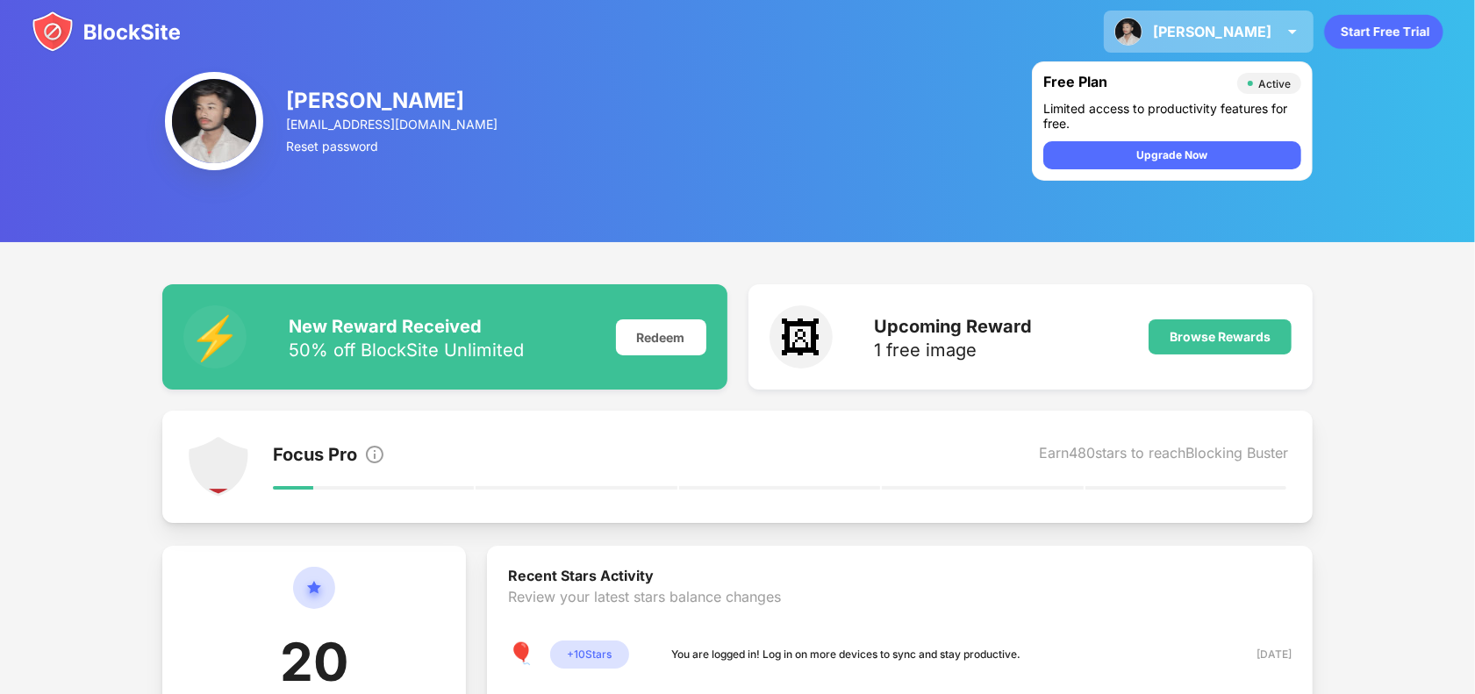
click at [1066, 250] on div "[PERSON_NAME] [PERSON_NAME] View Account Insights Premium Rewards Settings Supp…" at bounding box center [737, 657] width 1475 height 1315
click at [1235, 39] on div "[PERSON_NAME] [PERSON_NAME] View Account Insights Premium Rewards Settings Supp…" at bounding box center [1209, 32] width 210 height 42
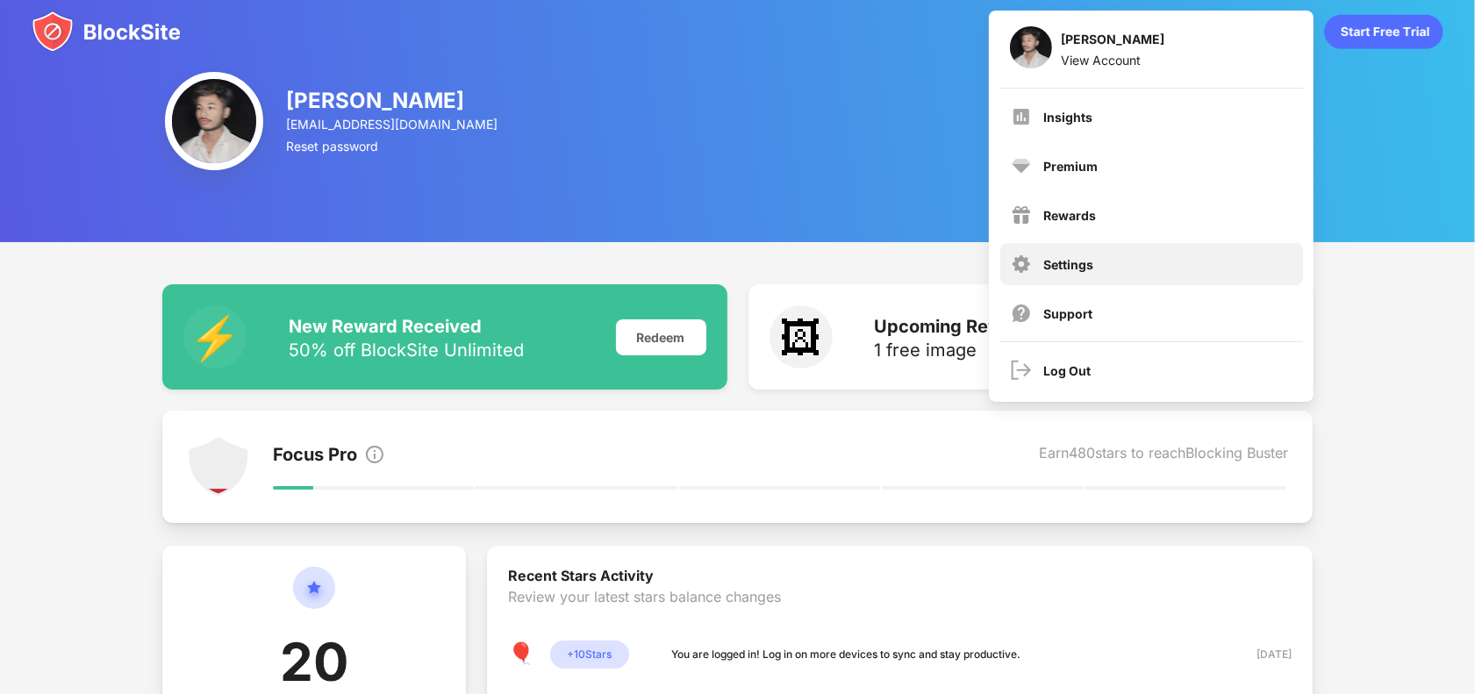
click at [1037, 272] on div "Settings" at bounding box center [1151, 264] width 303 height 42
